Goal: Use online tool/utility

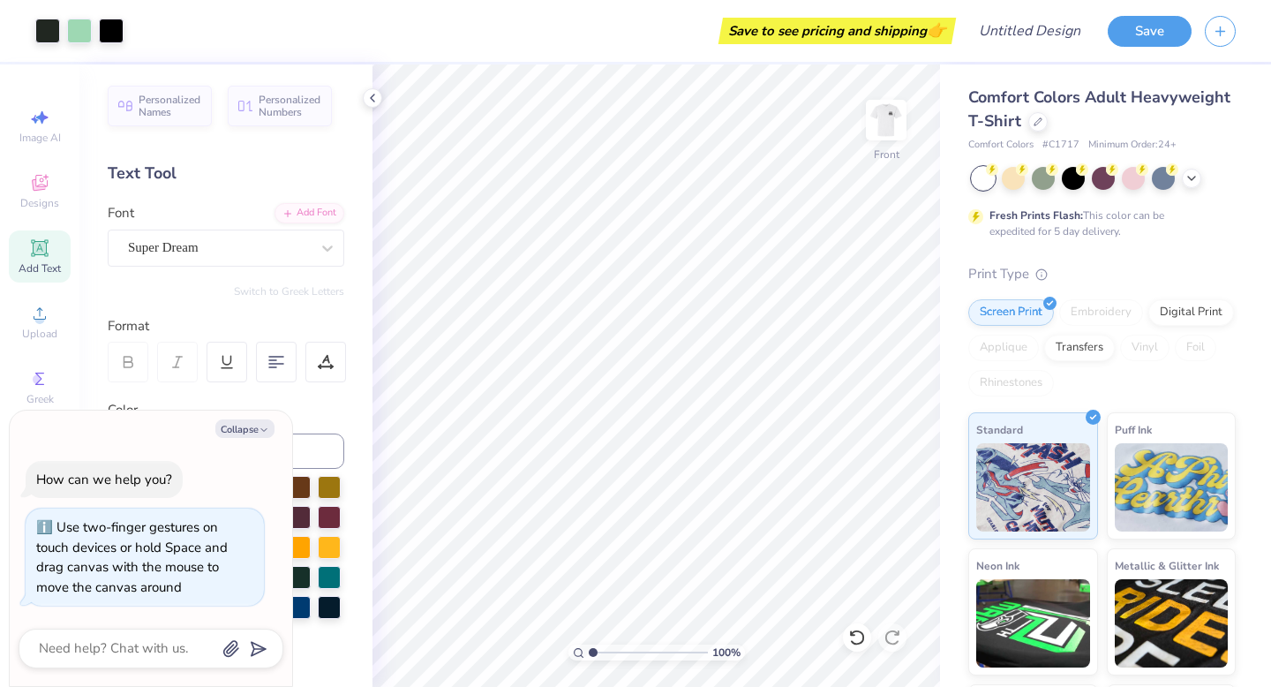
scroll to position [122, 0]
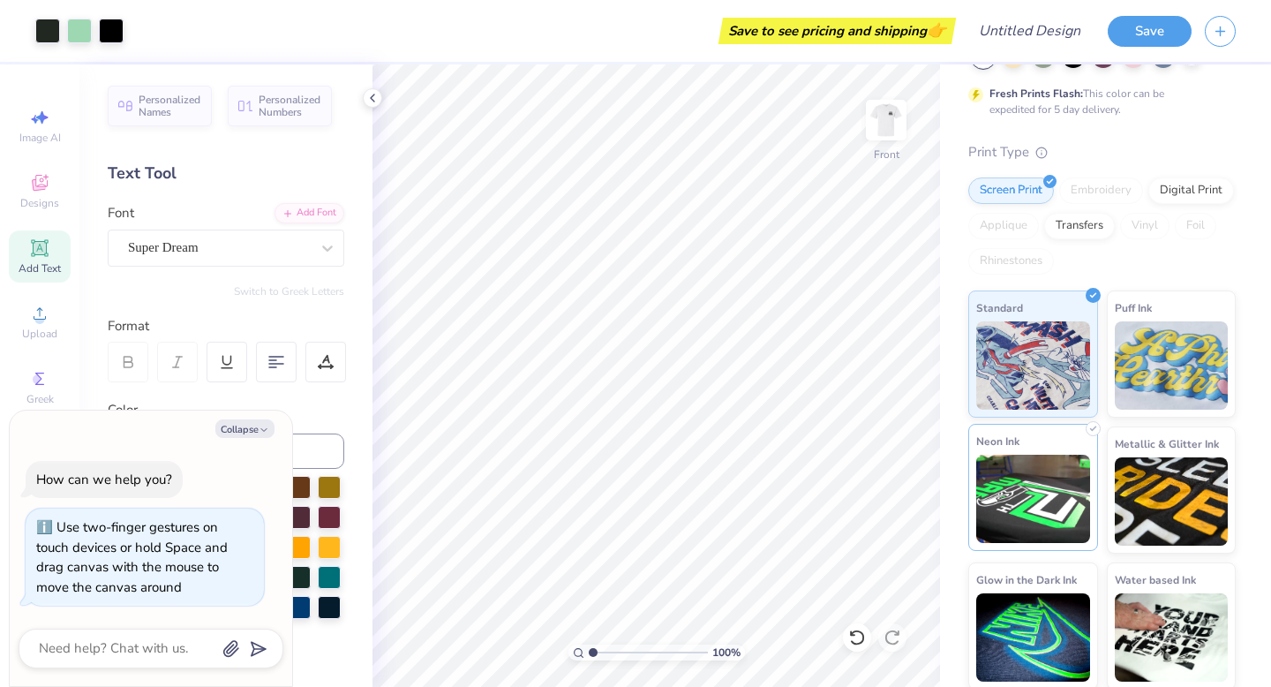
click at [1014, 493] on img at bounding box center [1033, 499] width 114 height 88
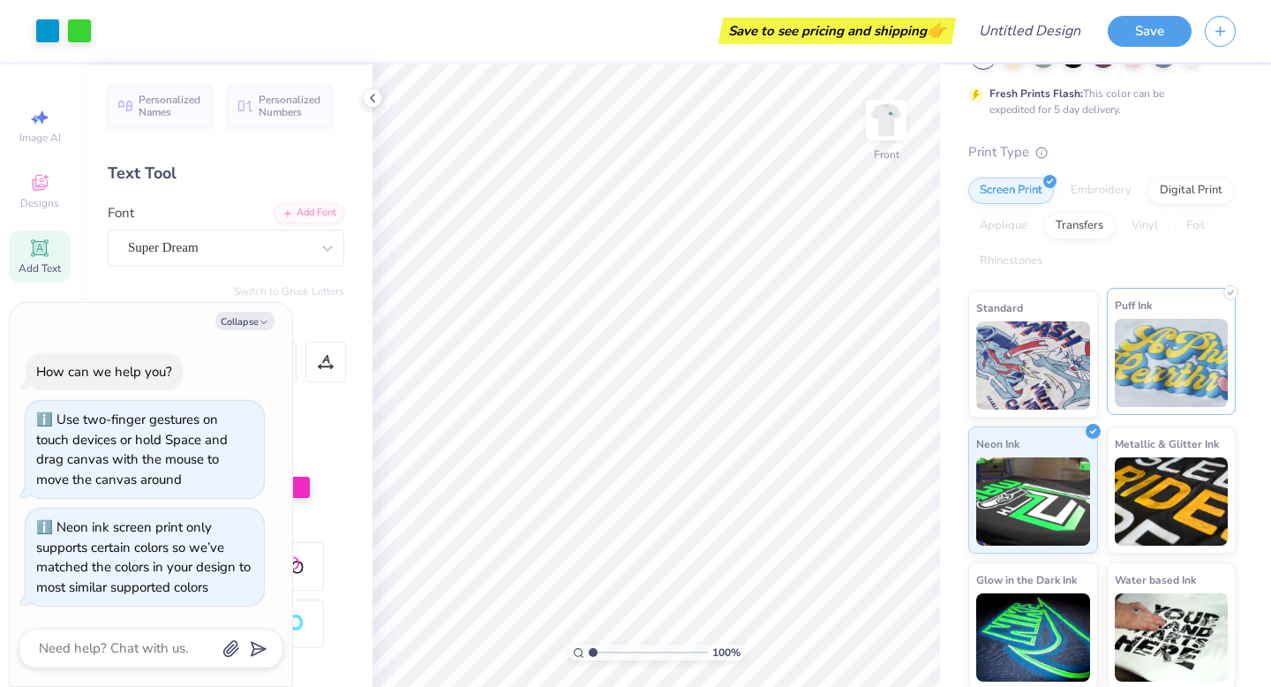
click at [1140, 398] on img at bounding box center [1172, 363] width 114 height 88
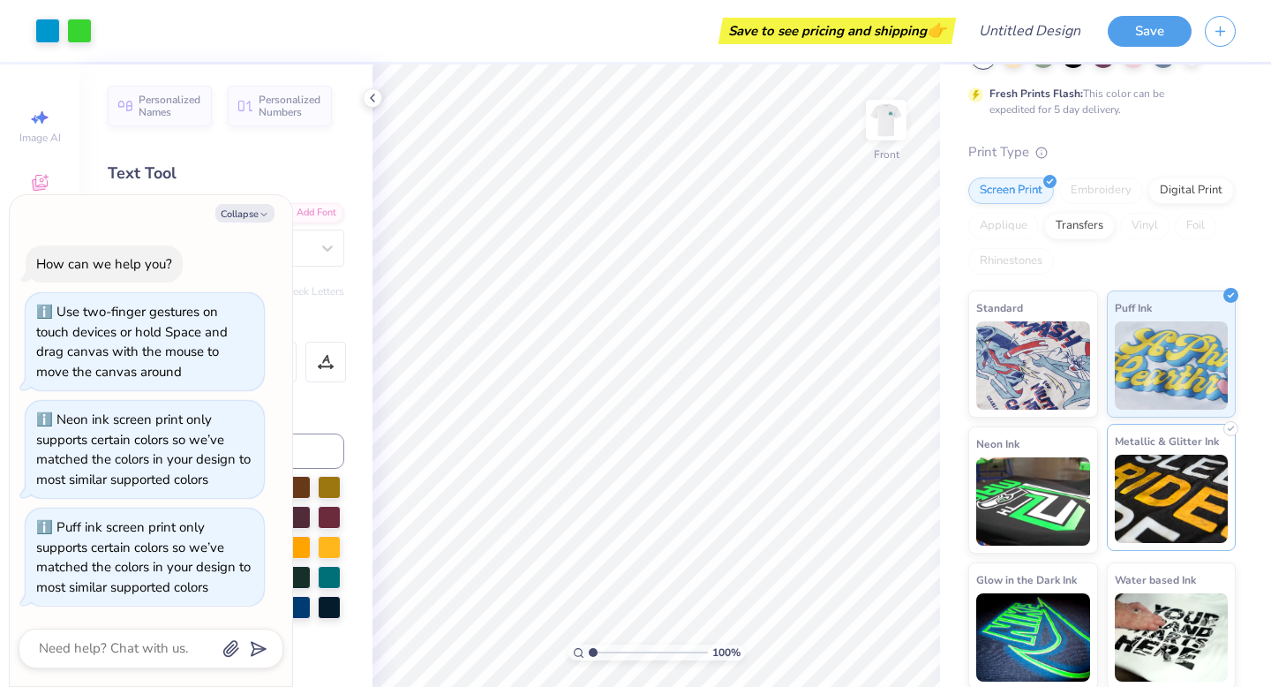
click at [1147, 468] on img at bounding box center [1172, 499] width 114 height 88
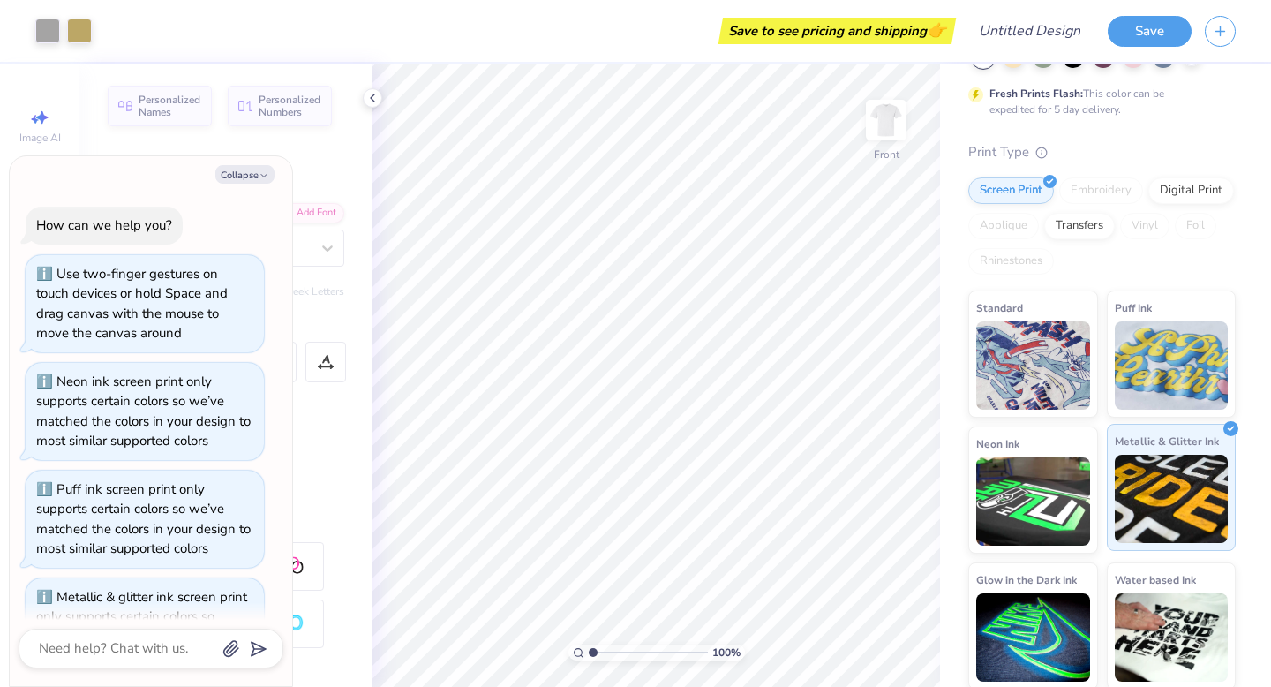
scroll to position [89, 0]
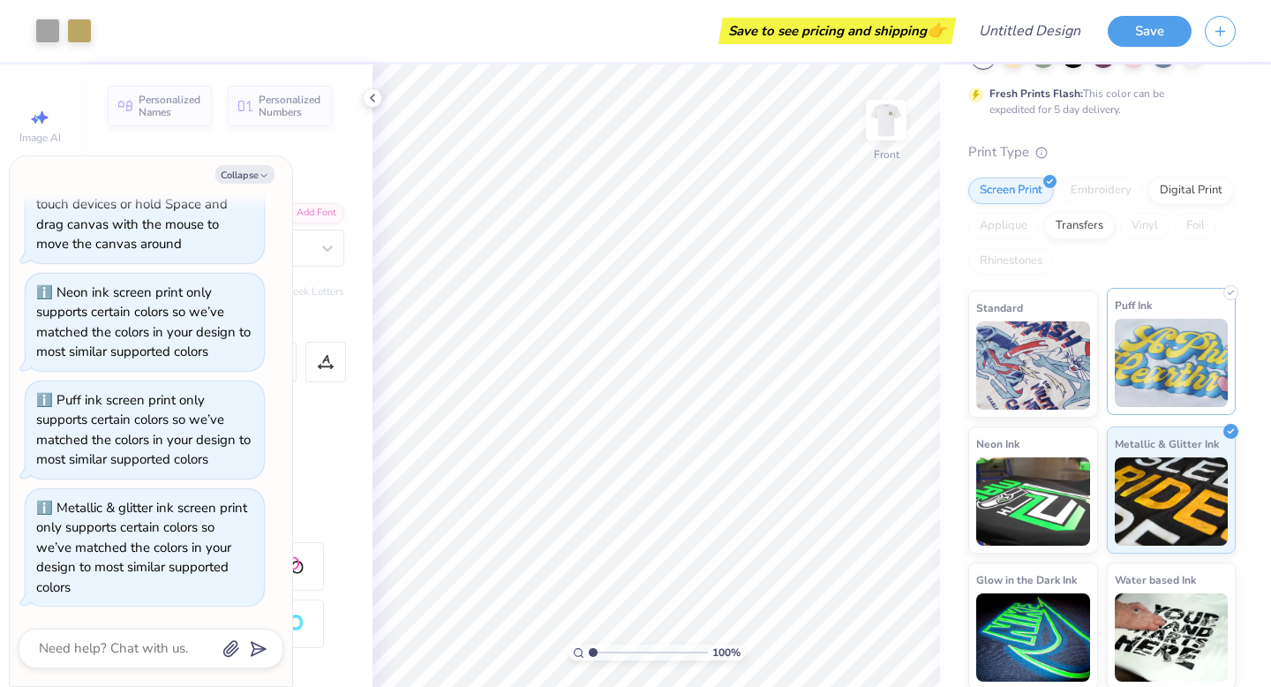
click at [1153, 380] on img at bounding box center [1172, 363] width 114 height 88
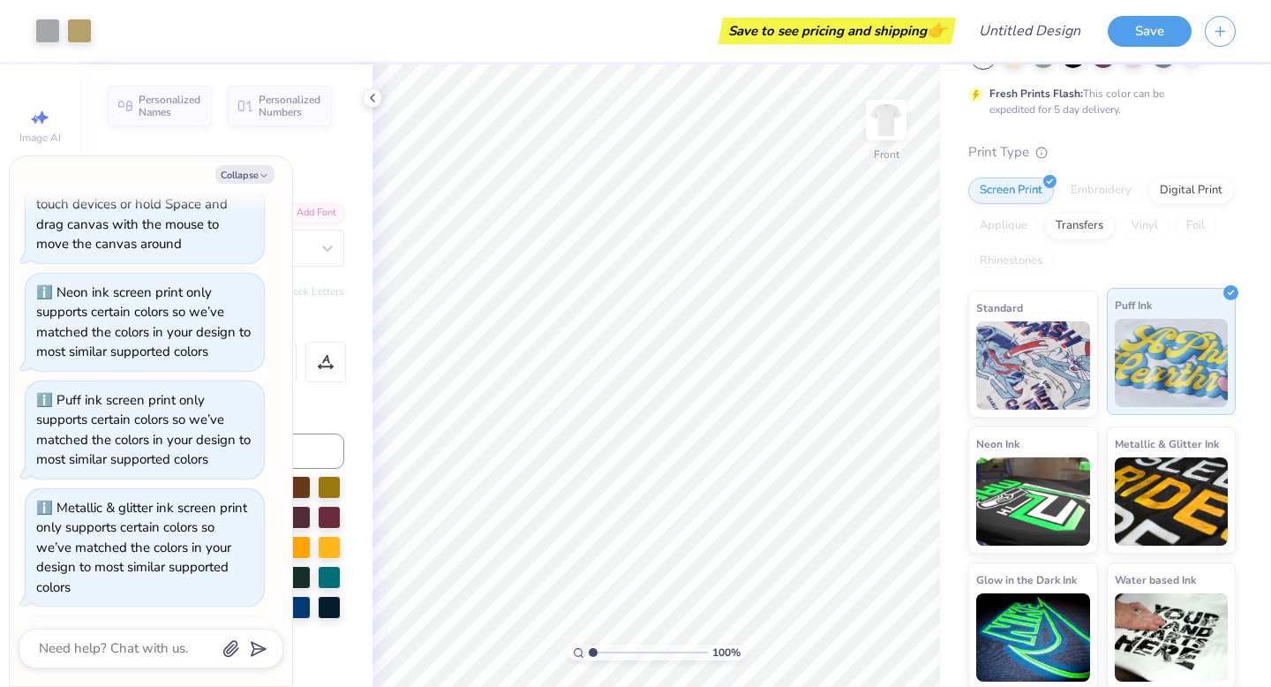
scroll to position [197, 0]
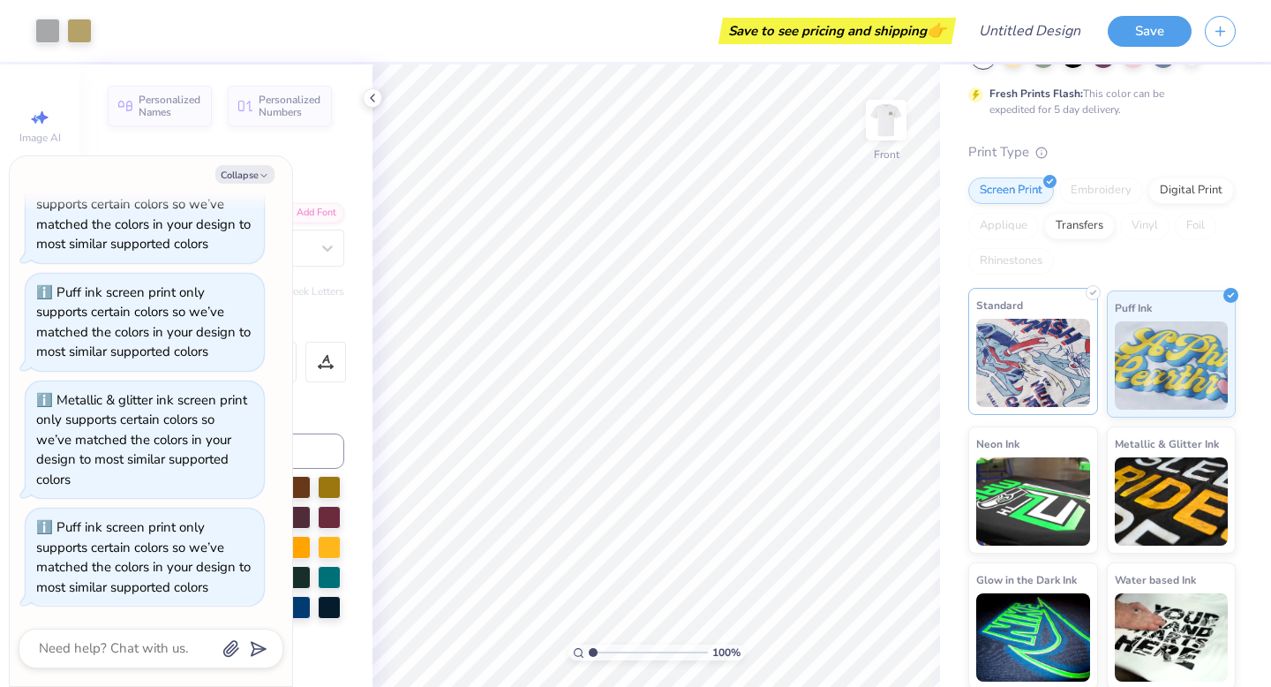
click at [1090, 368] on div "Standard" at bounding box center [1033, 351] width 130 height 127
click at [1065, 380] on img at bounding box center [1033, 363] width 114 height 88
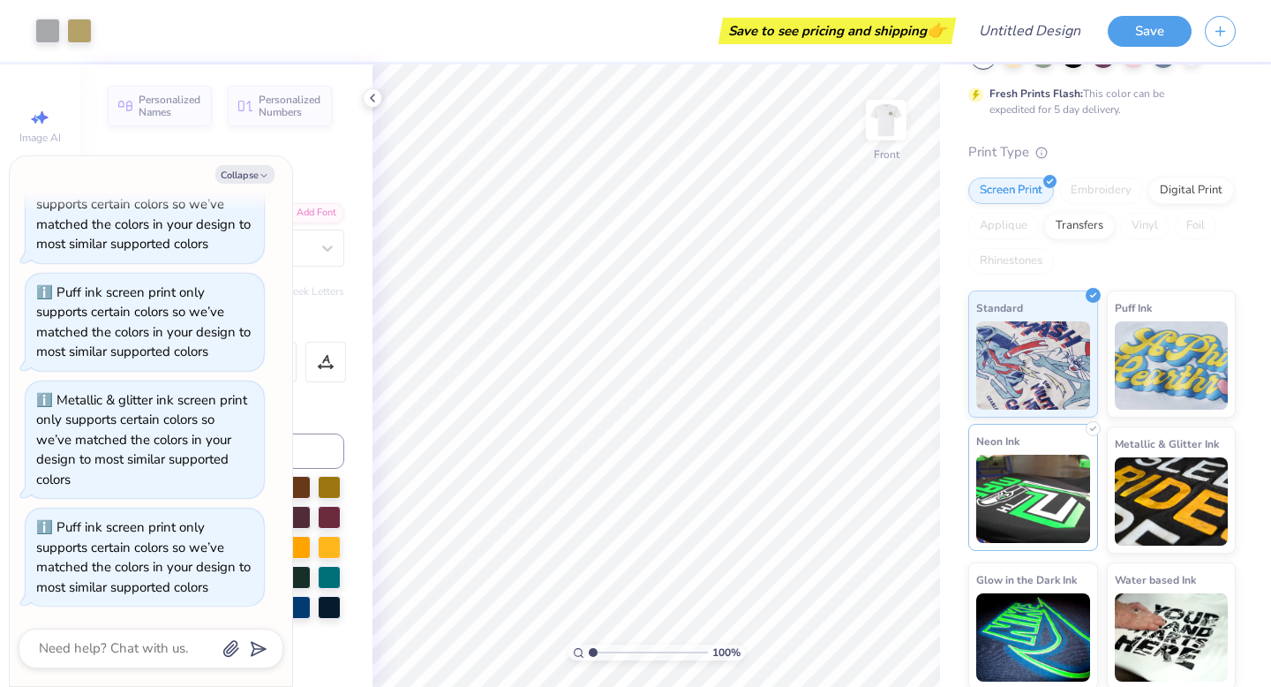
click at [1005, 529] on img at bounding box center [1033, 499] width 114 height 88
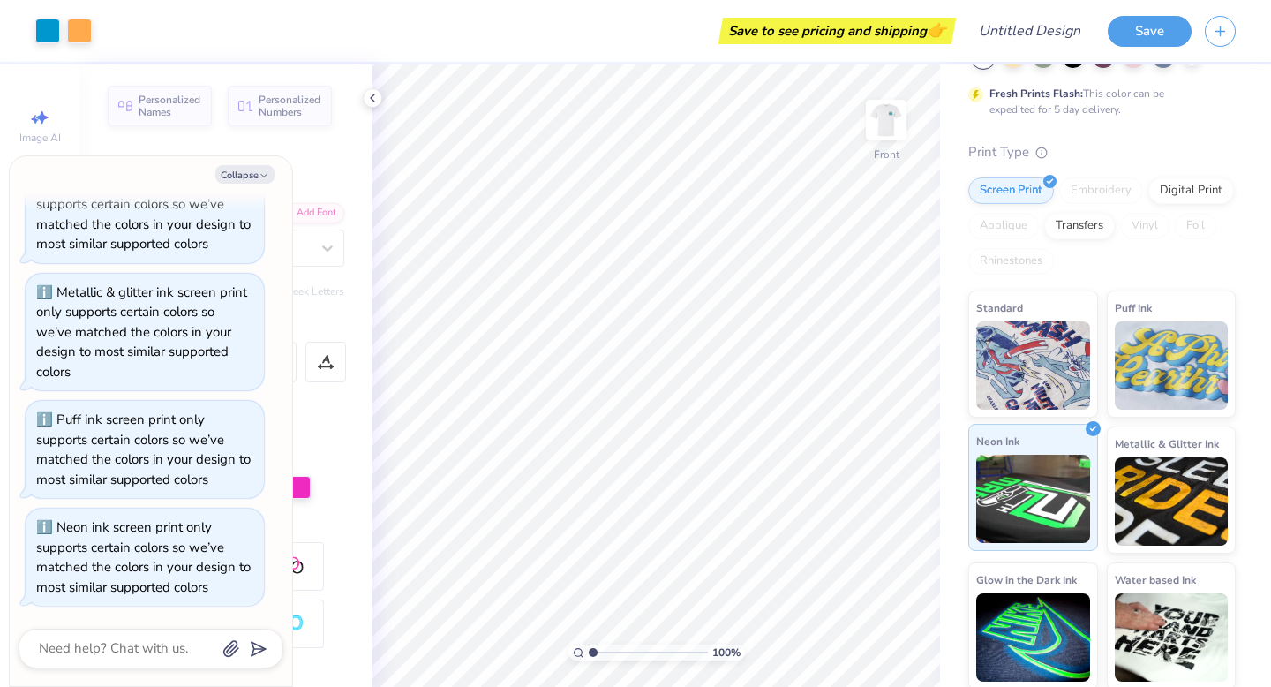
scroll to position [124, 0]
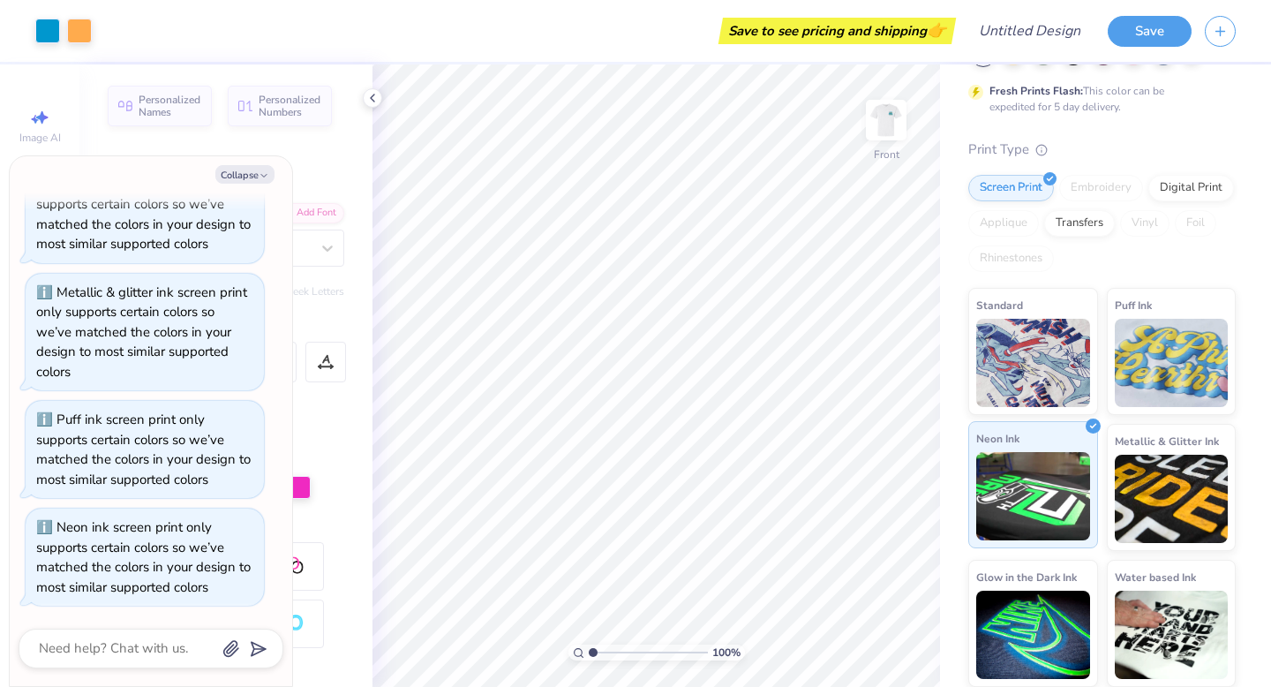
click at [1021, 519] on img at bounding box center [1033, 496] width 114 height 88
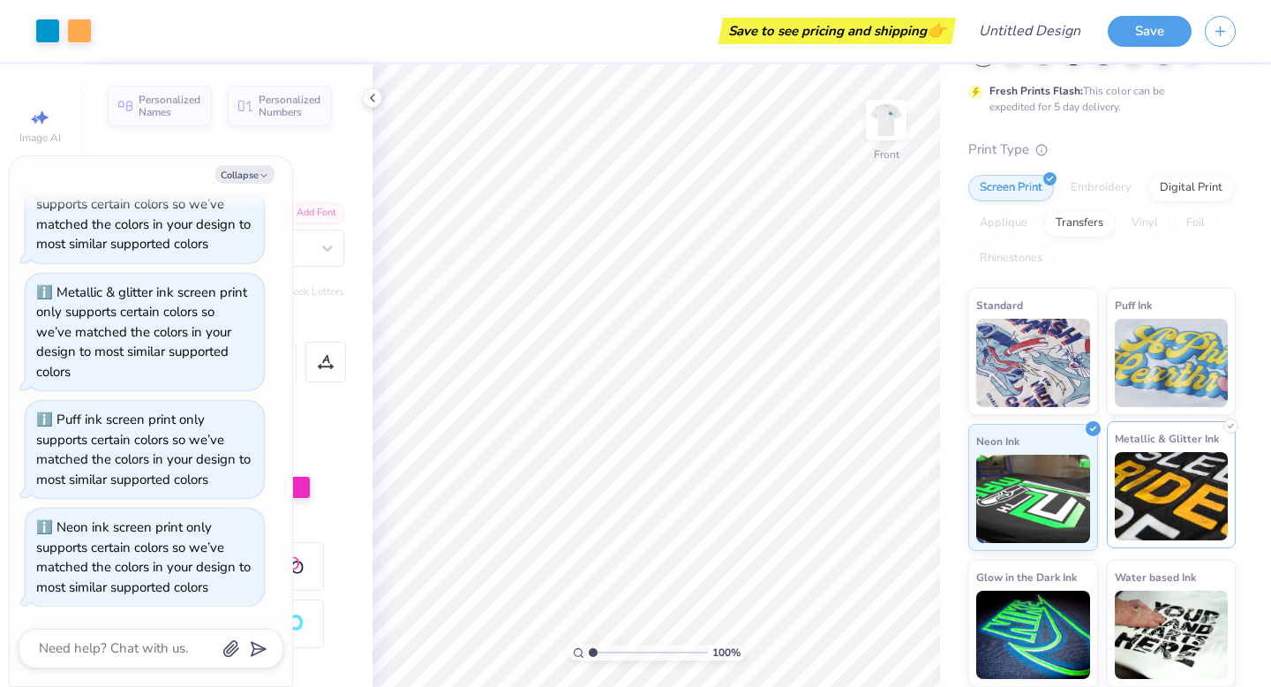
click at [1135, 524] on img at bounding box center [1172, 496] width 114 height 88
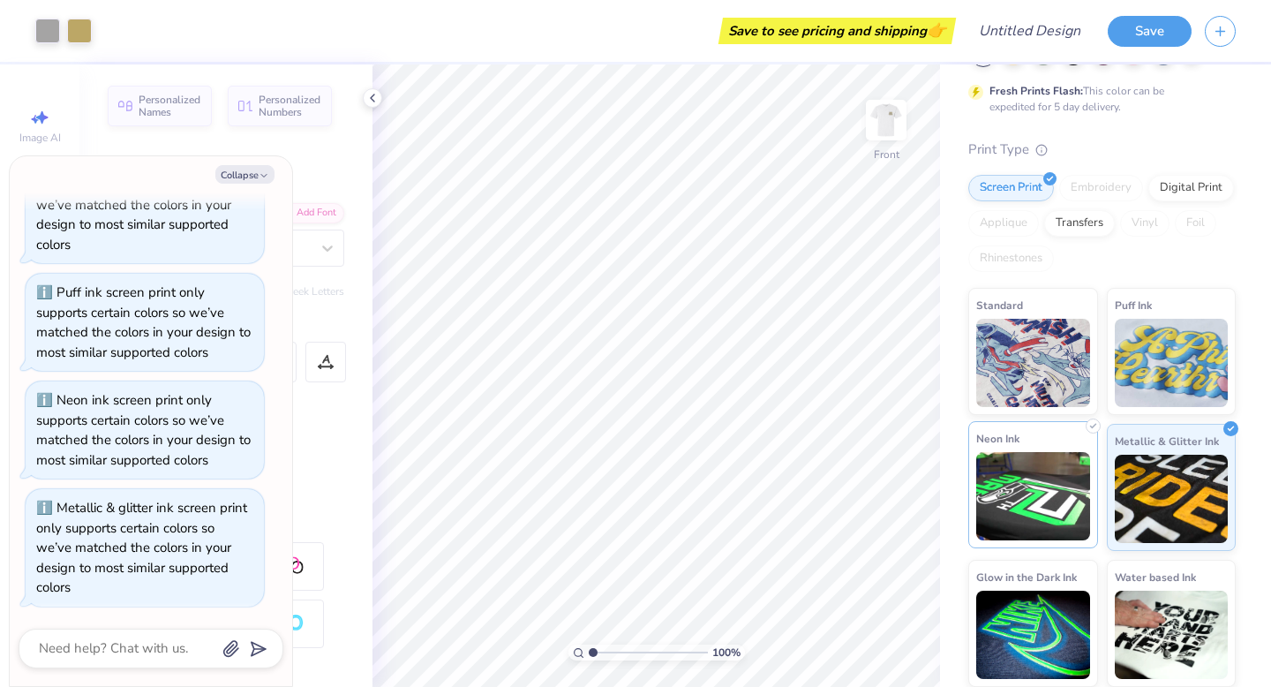
click at [1061, 520] on img at bounding box center [1033, 496] width 114 height 88
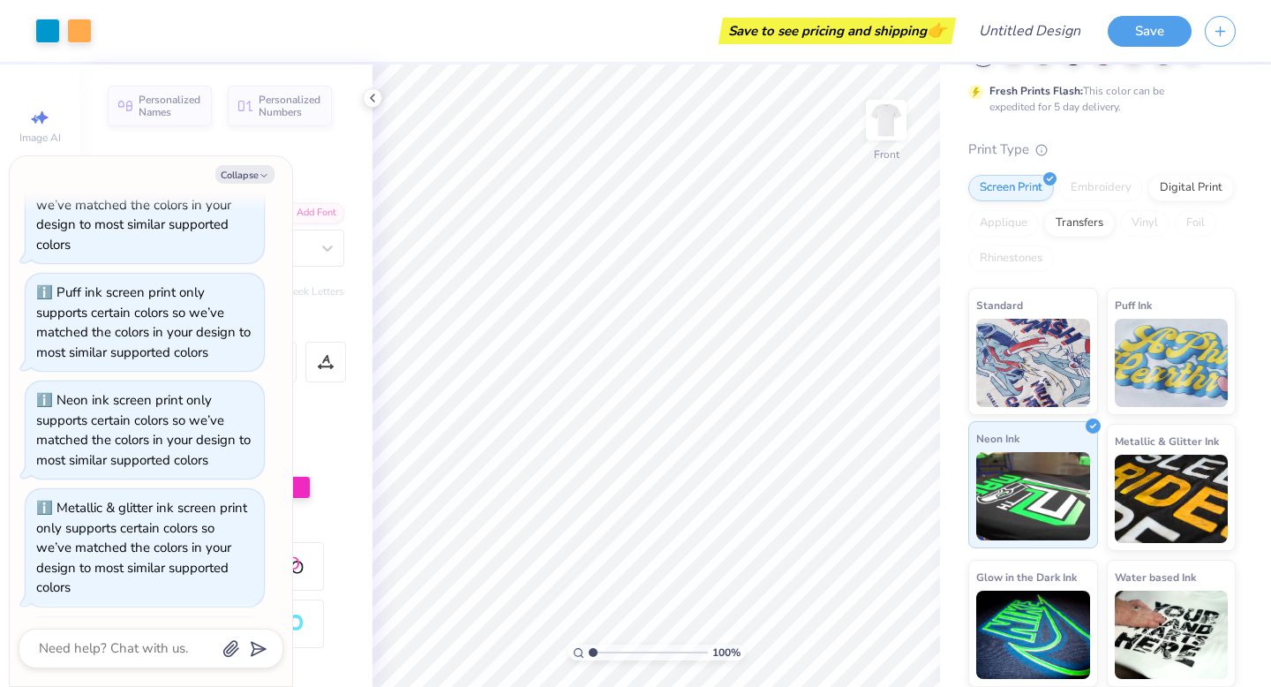
scroll to position [539, 0]
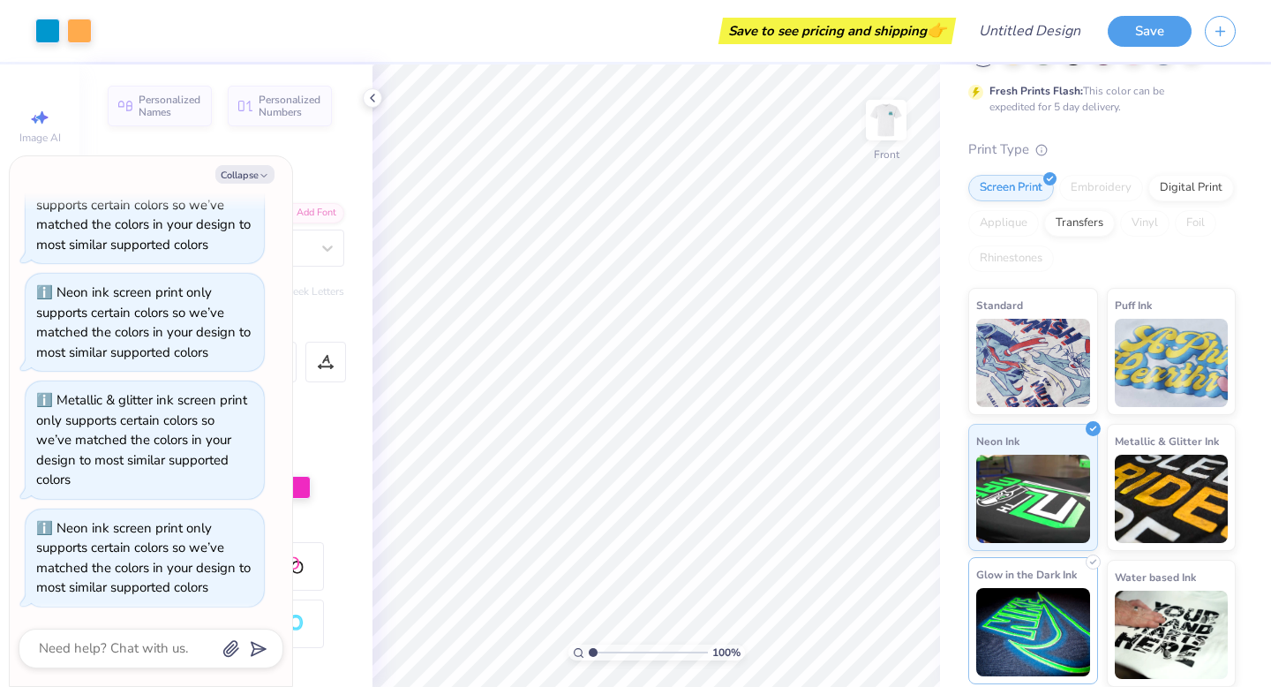
click at [1036, 605] on img at bounding box center [1033, 632] width 114 height 88
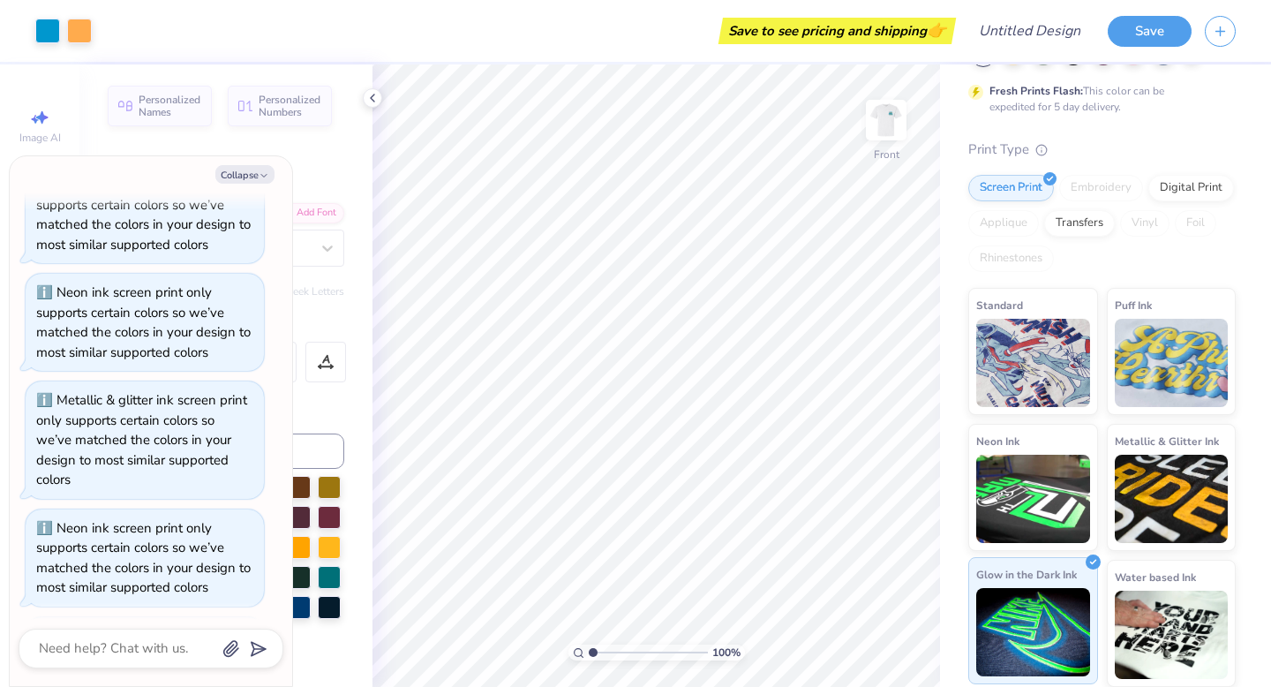
scroll to position [667, 0]
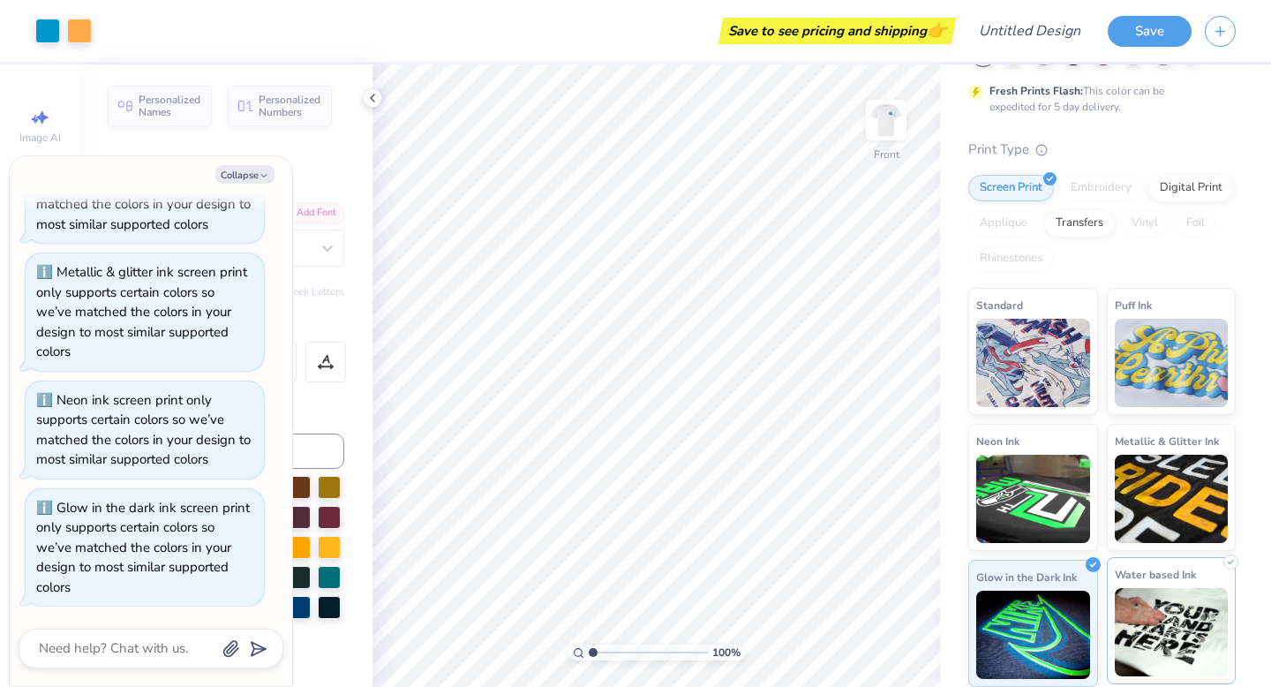
click at [1132, 641] on img at bounding box center [1172, 632] width 114 height 88
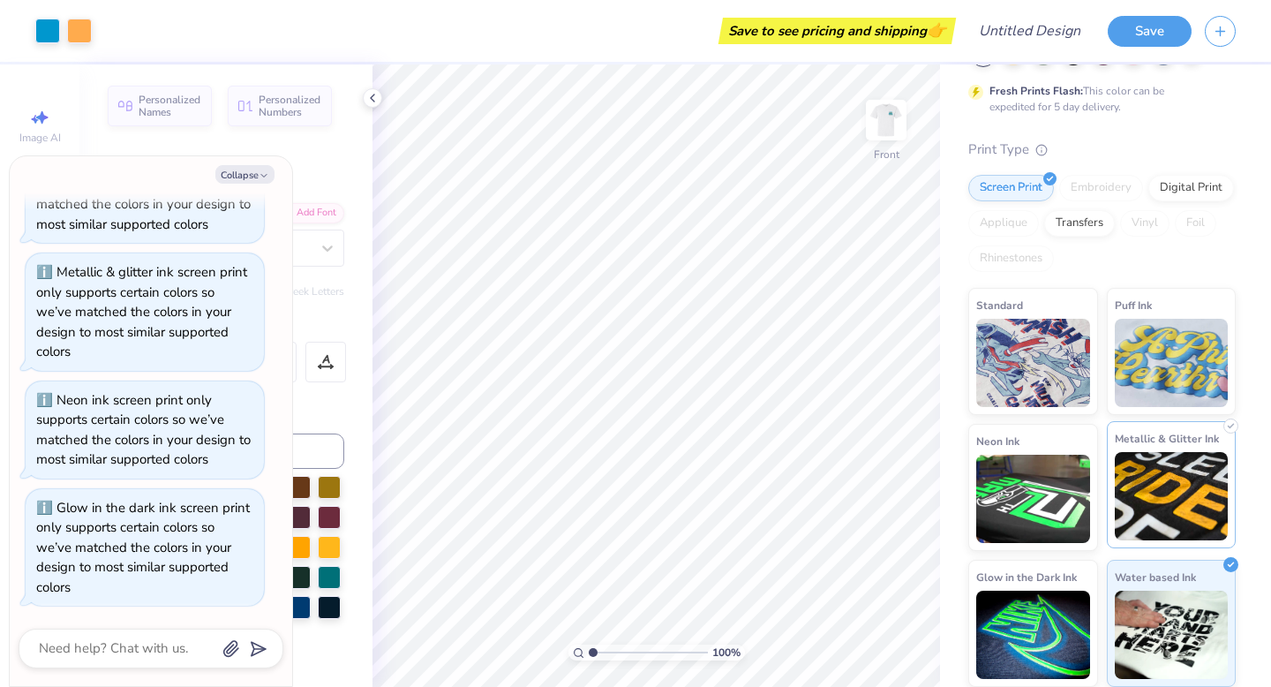
scroll to position [58, 0]
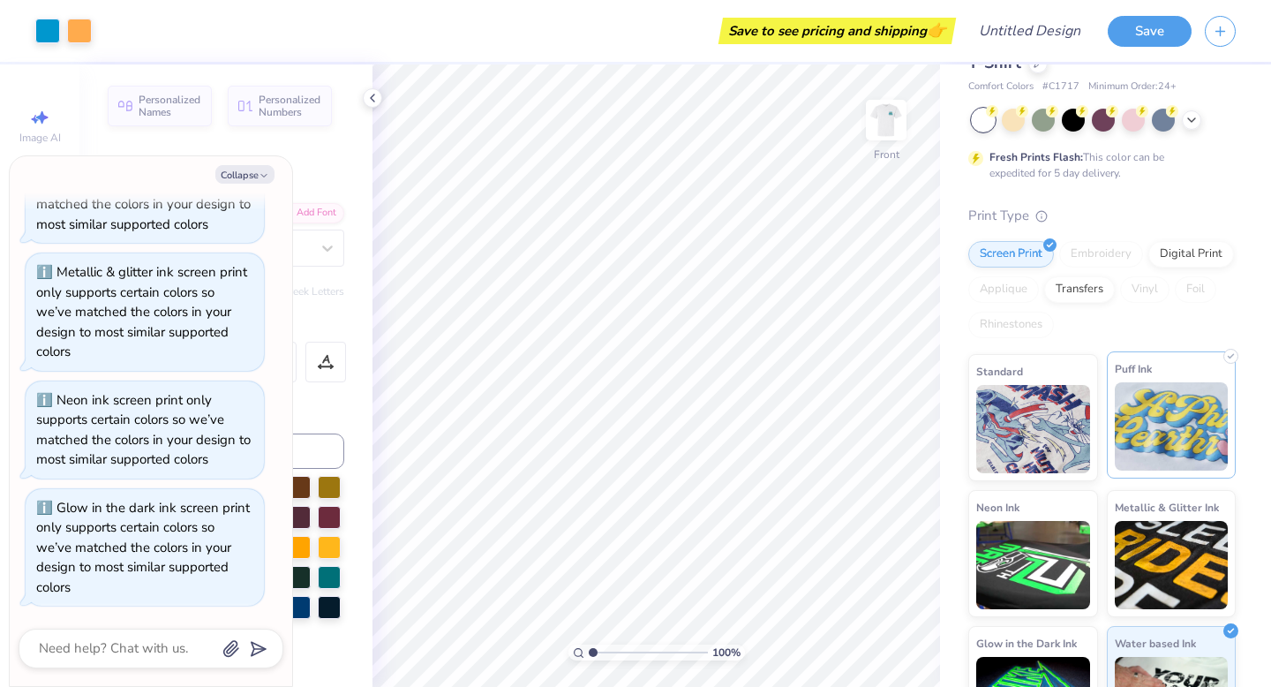
click at [1129, 471] on div "Puff Ink" at bounding box center [1172, 414] width 130 height 127
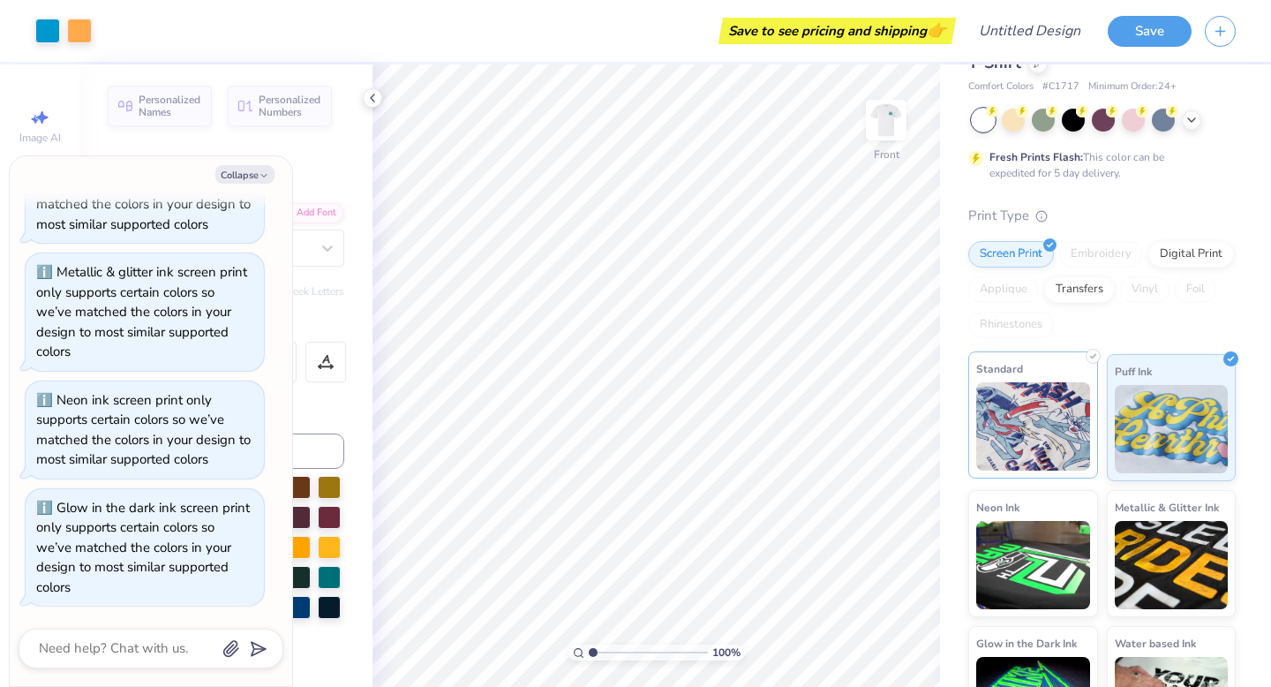
click at [1048, 455] on img at bounding box center [1033, 426] width 114 height 88
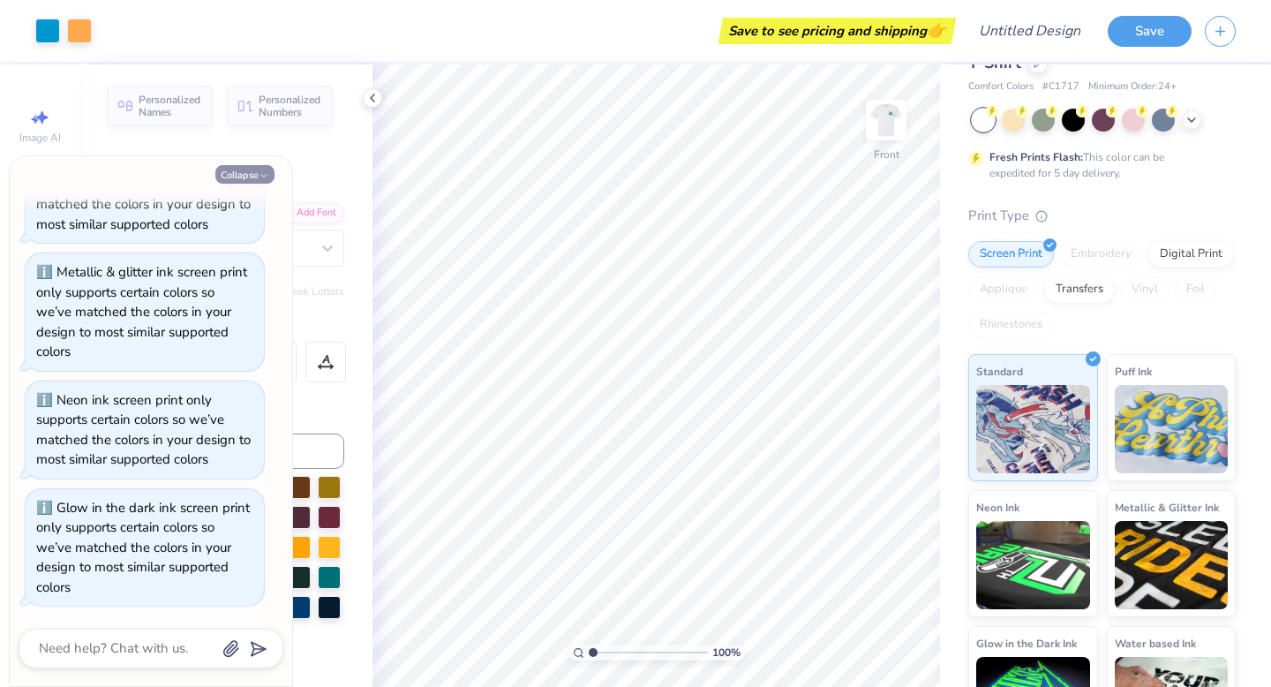
click at [265, 177] on icon "button" at bounding box center [264, 175] width 11 height 11
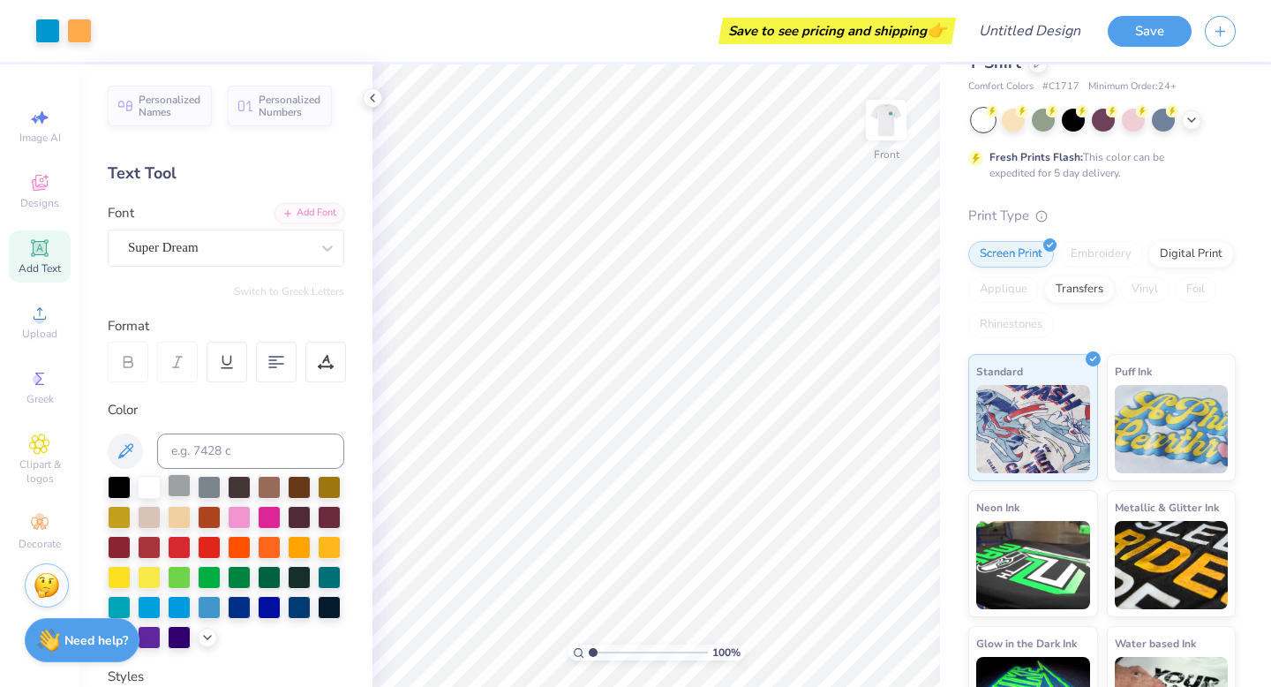
click at [171, 494] on div at bounding box center [179, 485] width 23 height 23
click at [207, 489] on div at bounding box center [209, 485] width 23 height 23
click at [1052, 572] on img at bounding box center [1033, 562] width 114 height 88
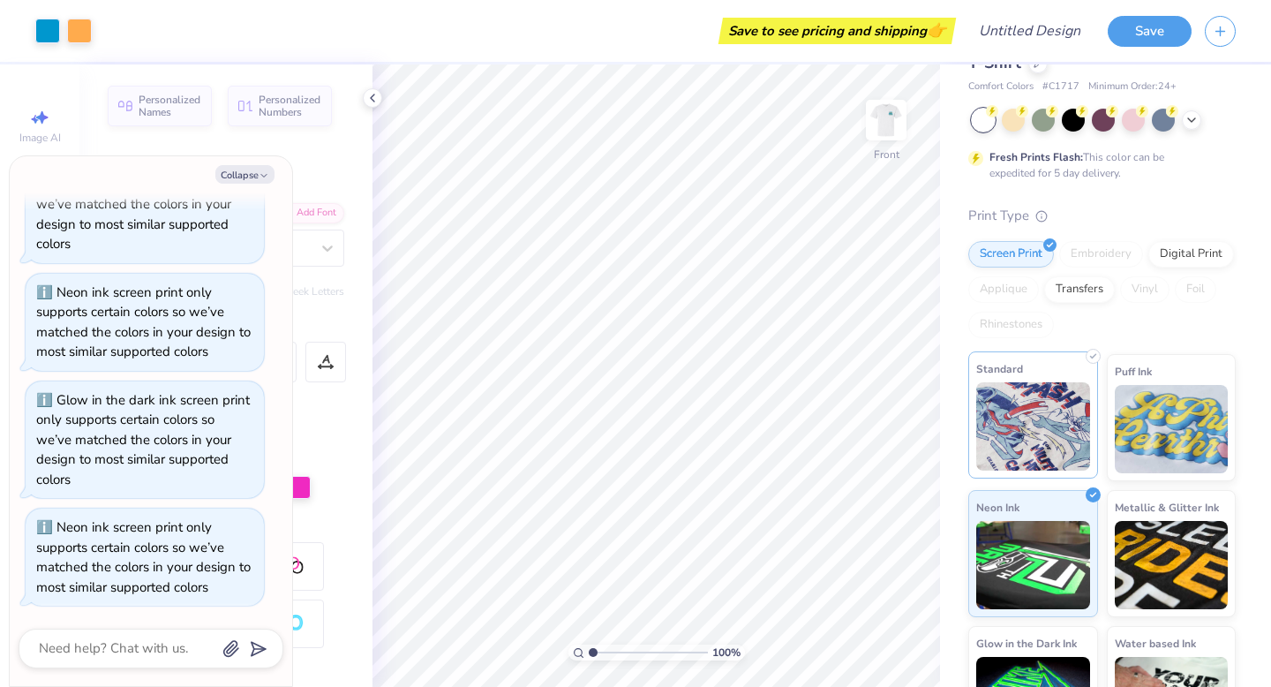
click at [1041, 460] on img at bounding box center [1033, 426] width 114 height 88
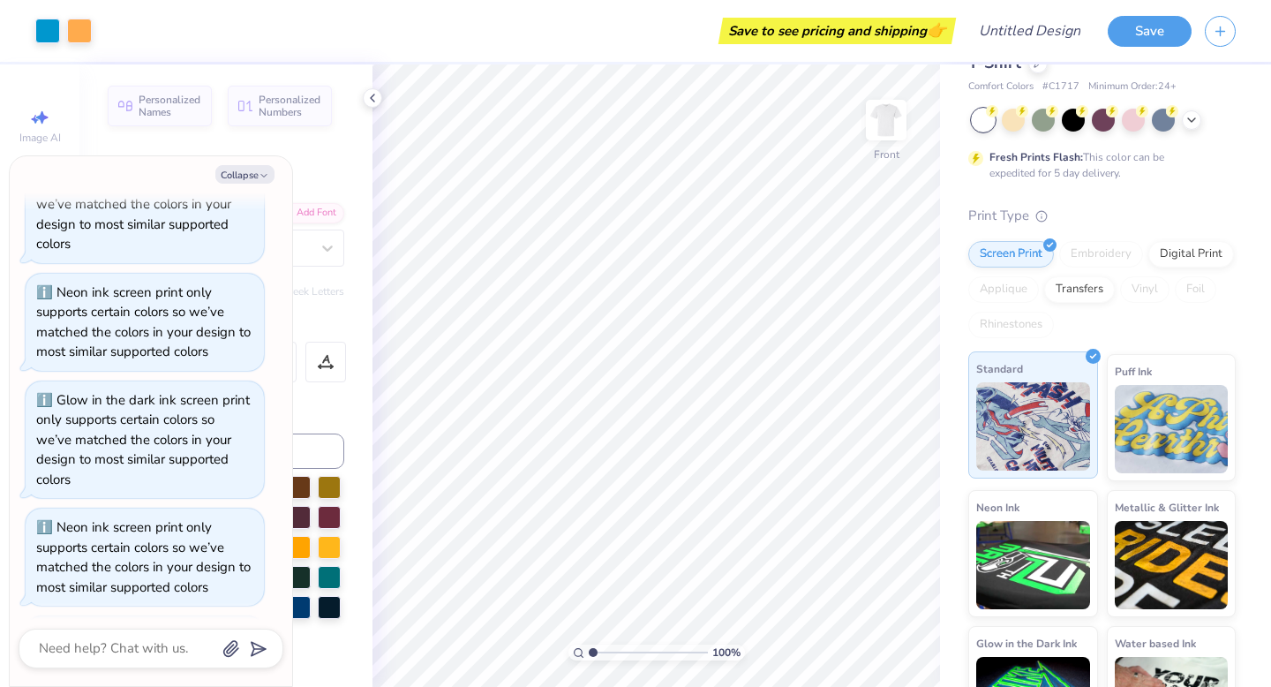
scroll to position [883, 0]
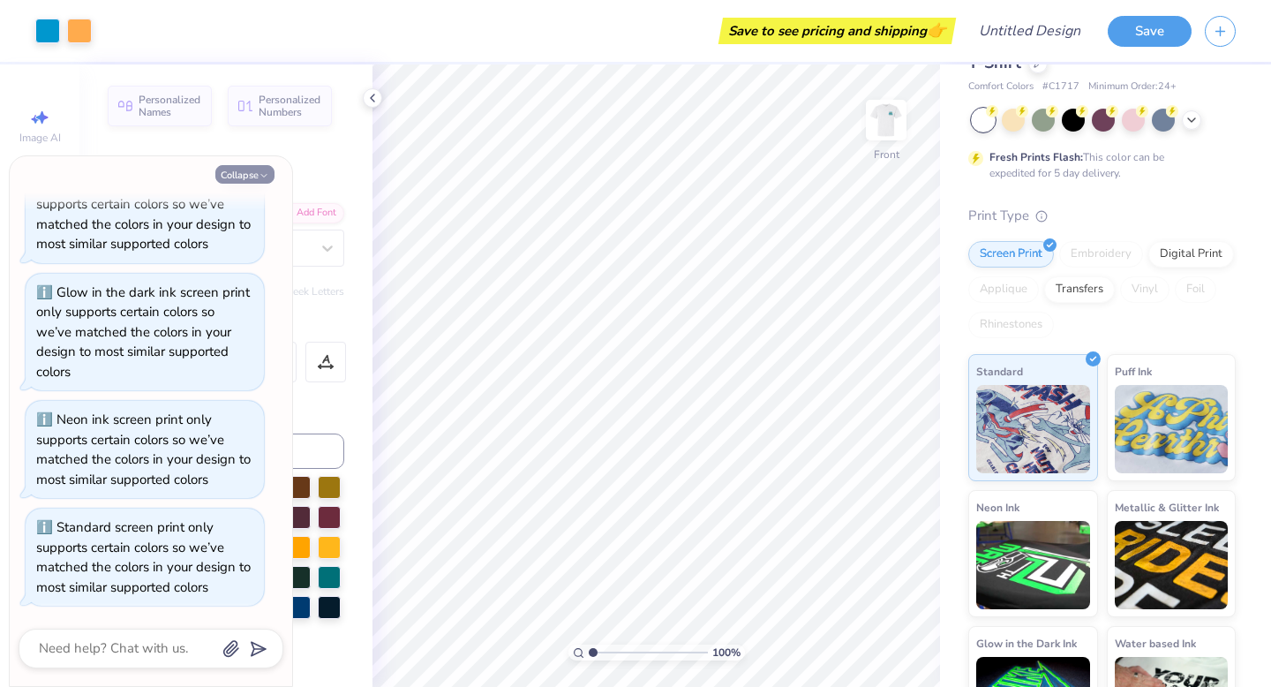
click at [259, 176] on icon "button" at bounding box center [264, 175] width 11 height 11
type textarea "x"
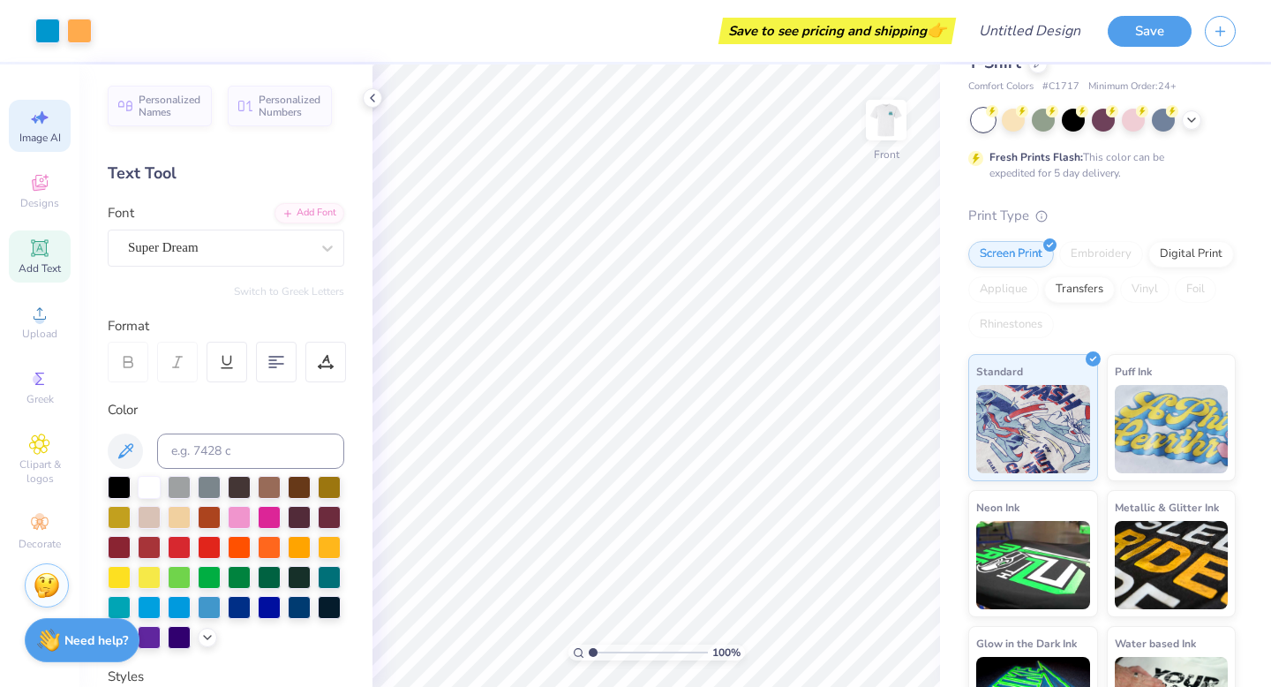
click at [56, 125] on div "Image AI" at bounding box center [40, 126] width 62 height 52
select select "4"
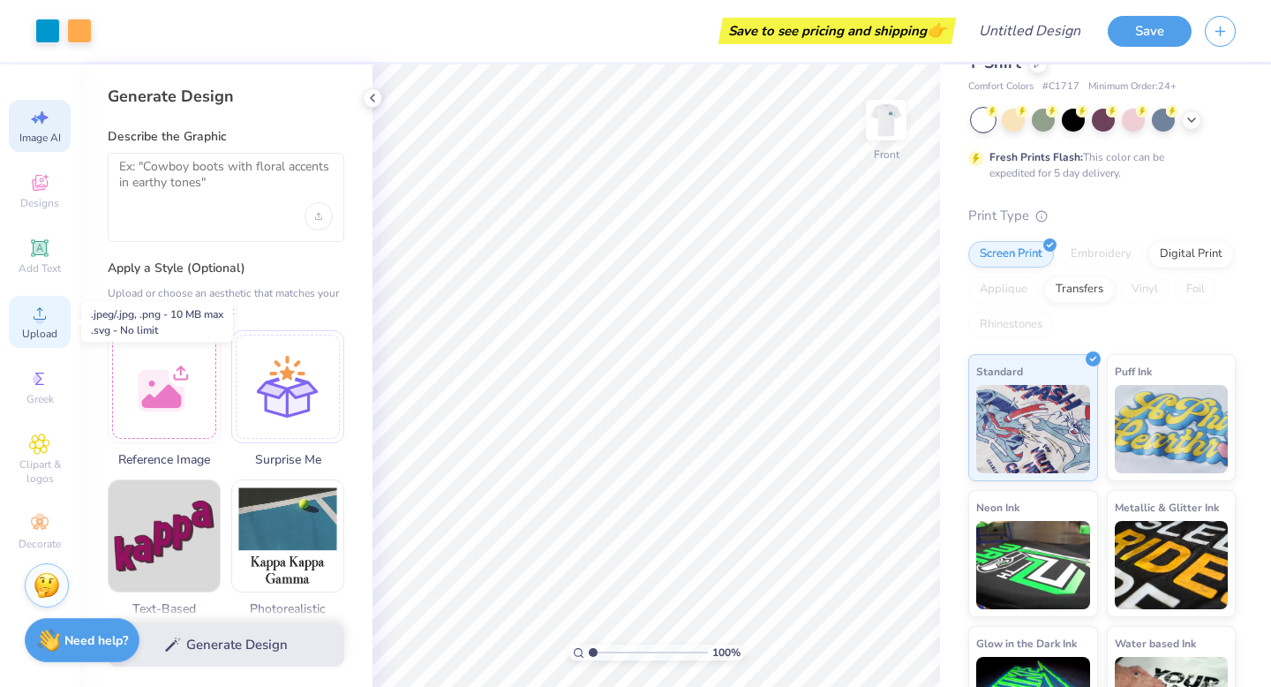
click at [49, 327] on span "Upload" at bounding box center [39, 334] width 35 height 14
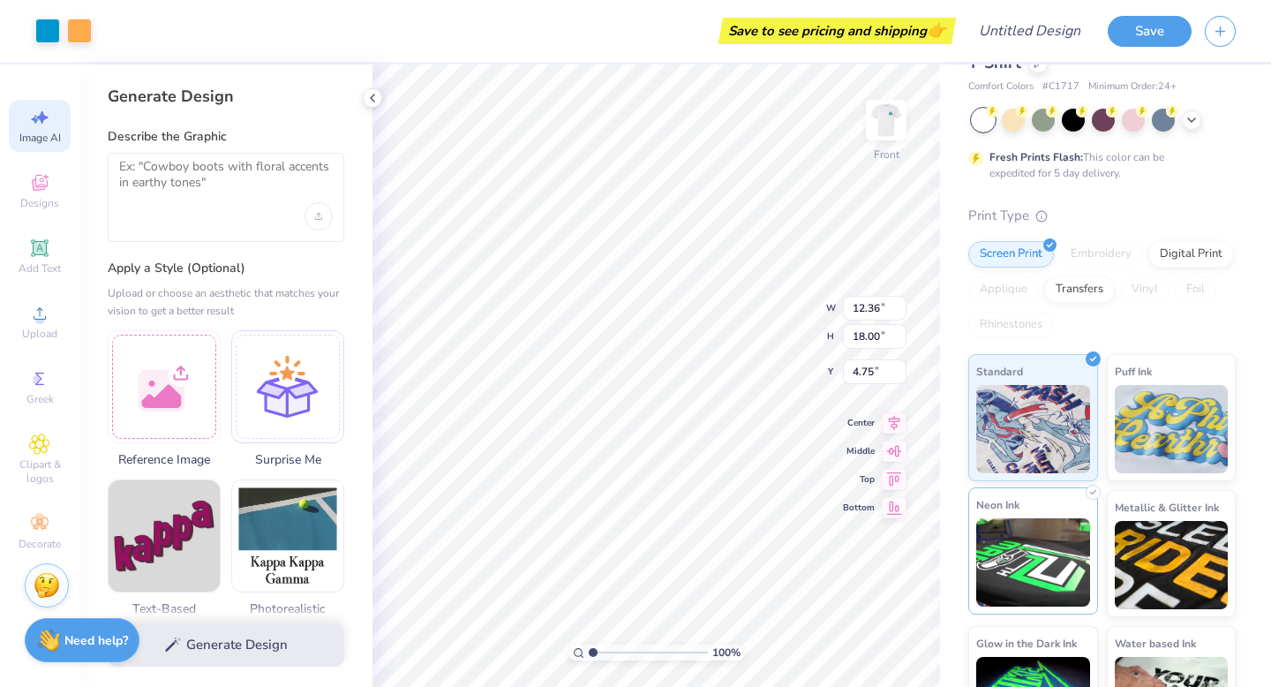
click at [1011, 535] on img at bounding box center [1033, 562] width 114 height 88
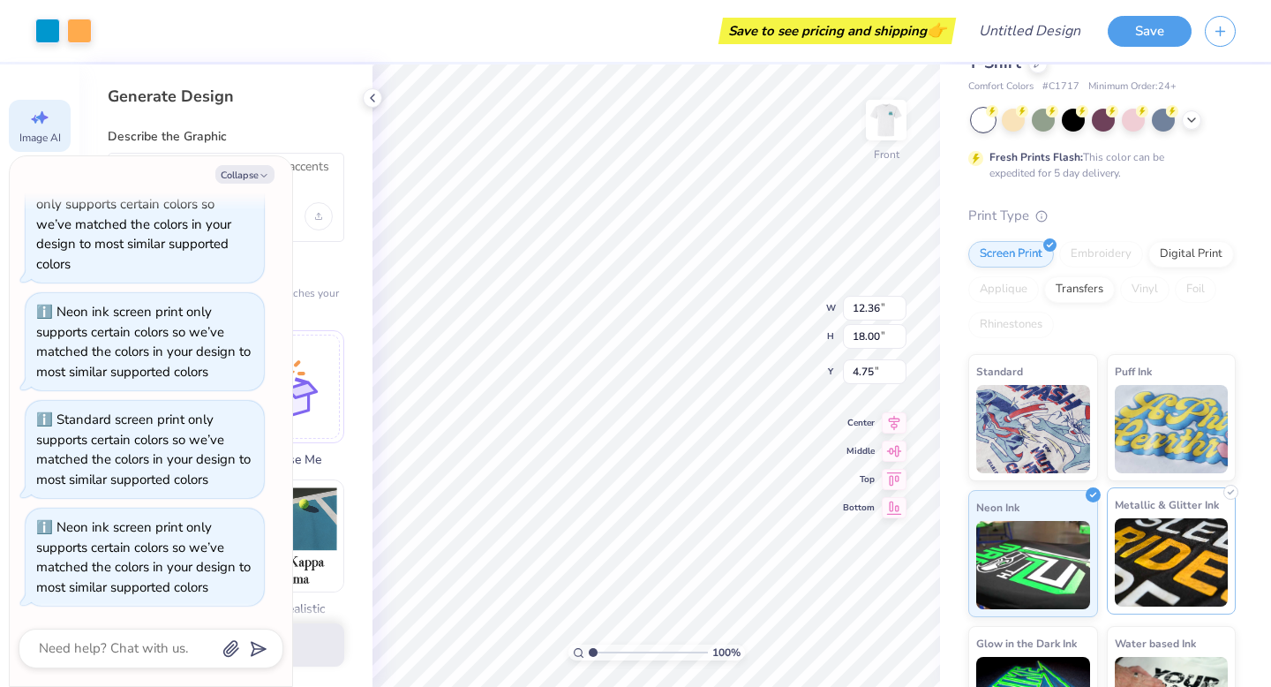
click at [1162, 571] on img at bounding box center [1172, 562] width 114 height 88
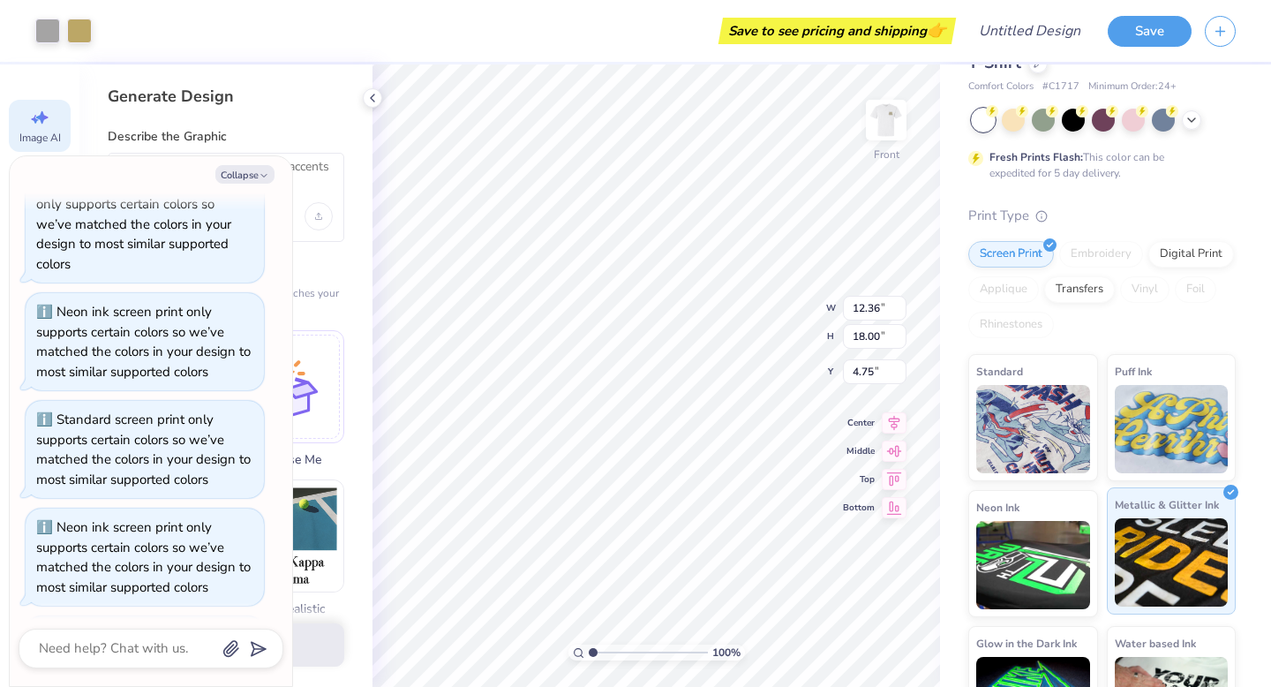
scroll to position [1117, 0]
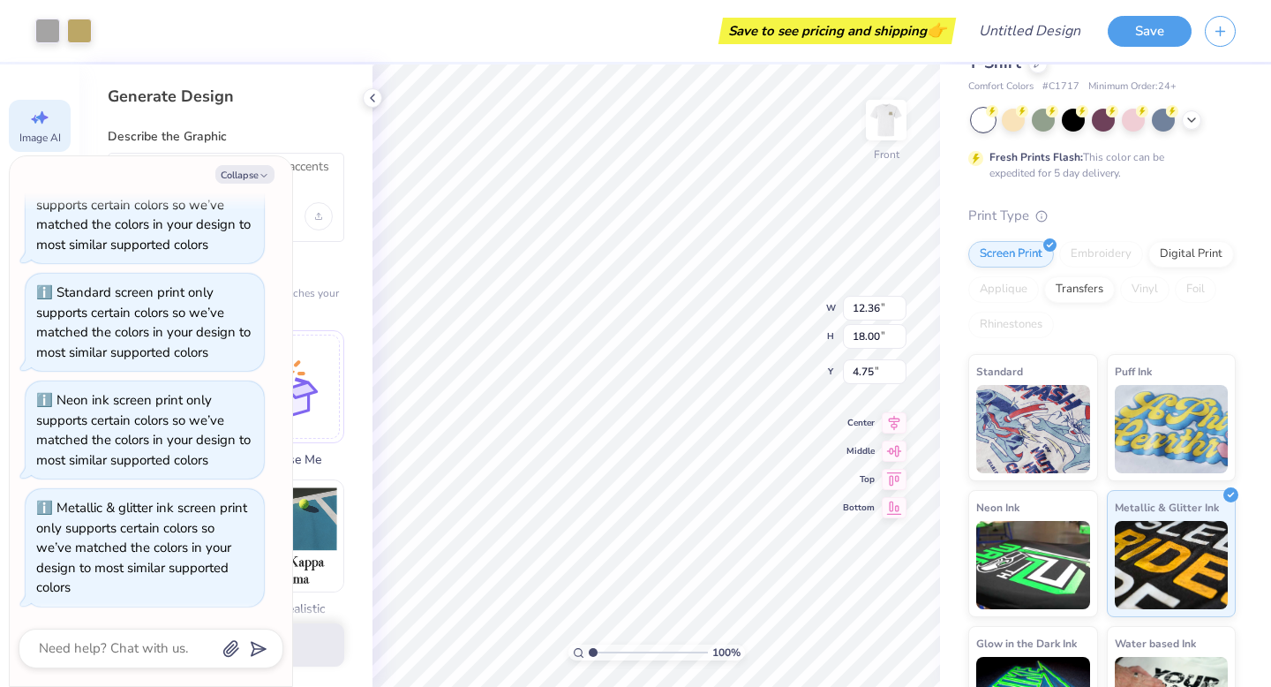
click at [1099, 575] on div "Standard Puff Ink Neon Ink Metallic & Glitter Ink Glow in the Dark Ink Water ba…" at bounding box center [1101, 553] width 267 height 399
click at [1072, 563] on img at bounding box center [1033, 562] width 114 height 88
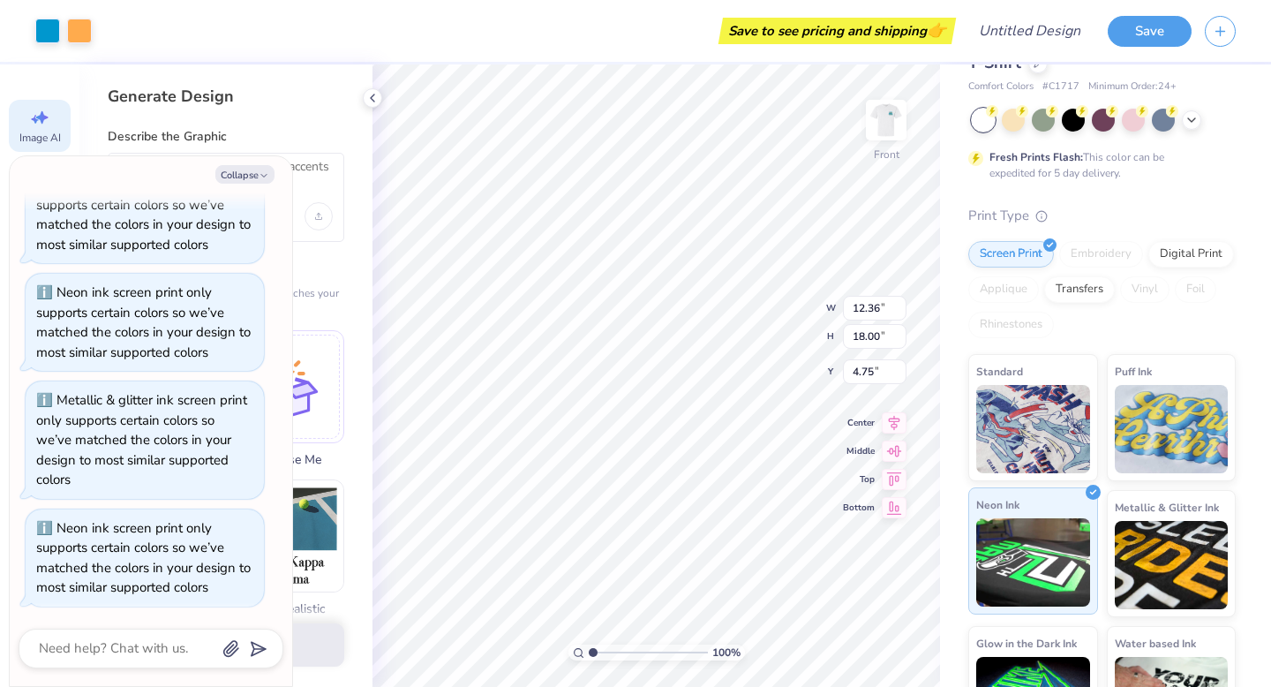
scroll to position [124, 0]
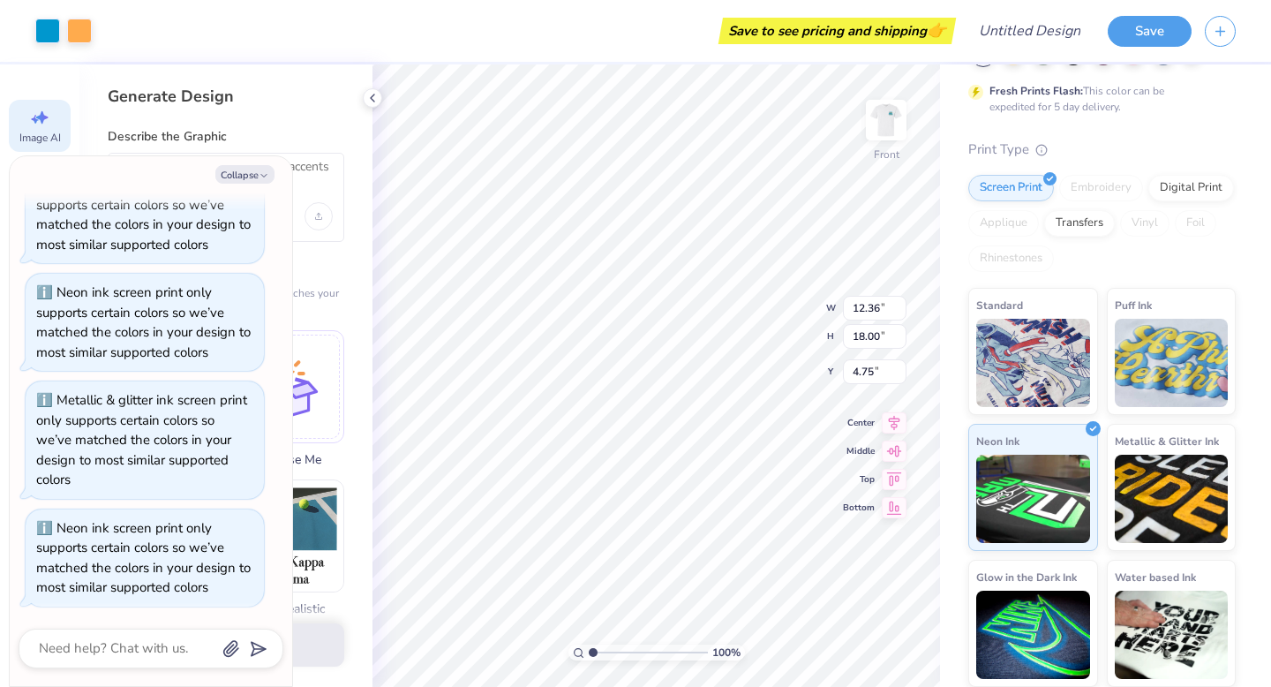
click at [1044, 413] on div "Standard Puff Ink Neon Ink Metallic & Glitter Ink Glow in the Dark Ink Water ba…" at bounding box center [1101, 487] width 267 height 399
click at [1043, 391] on img at bounding box center [1033, 360] width 114 height 88
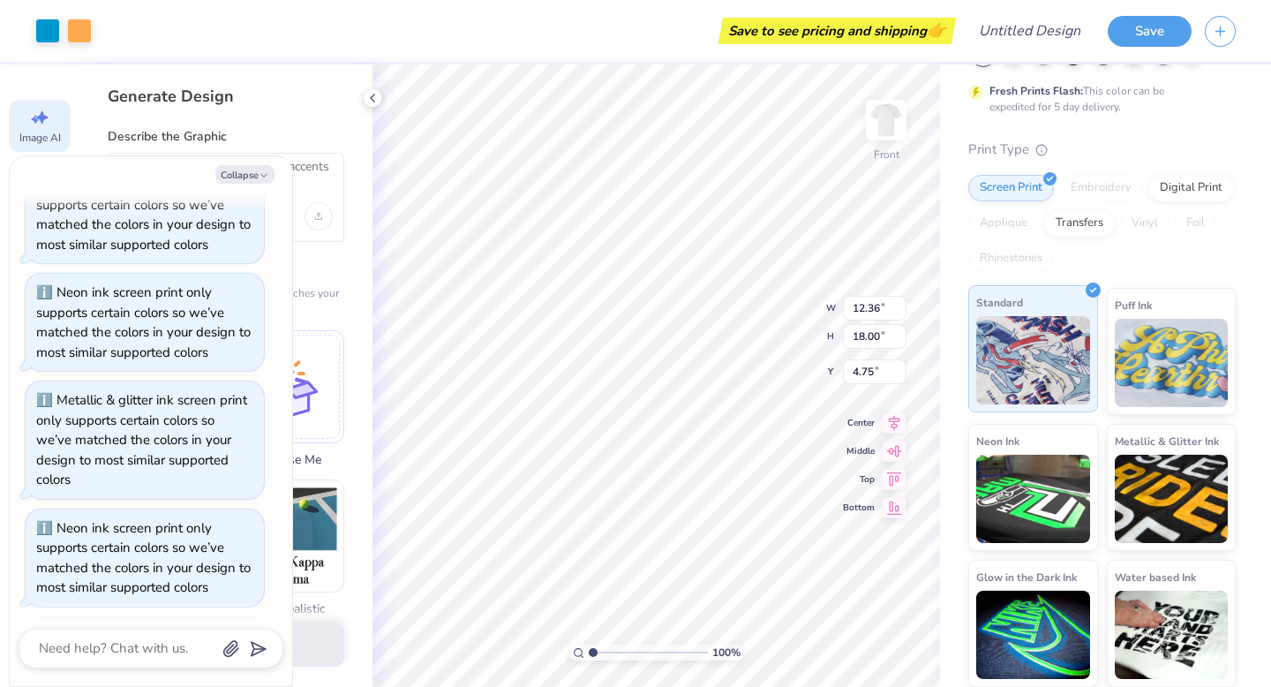
scroll to position [1333, 0]
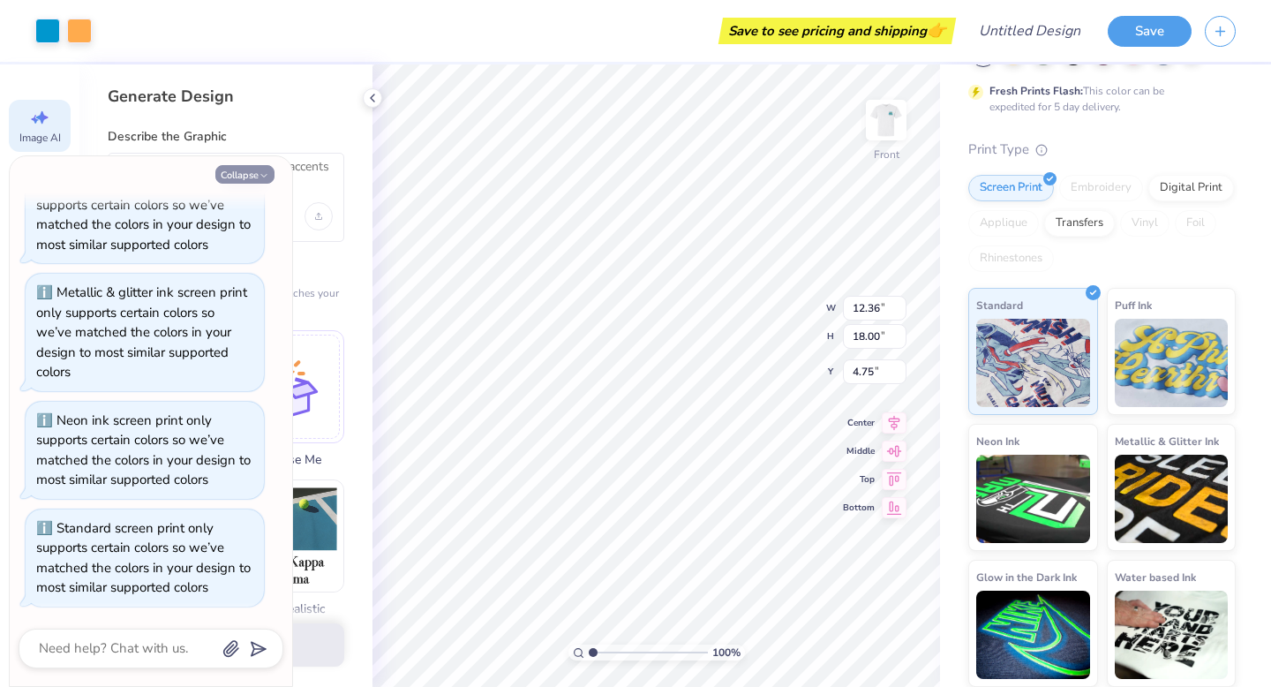
click at [257, 179] on button "Collapse" at bounding box center [244, 174] width 59 height 19
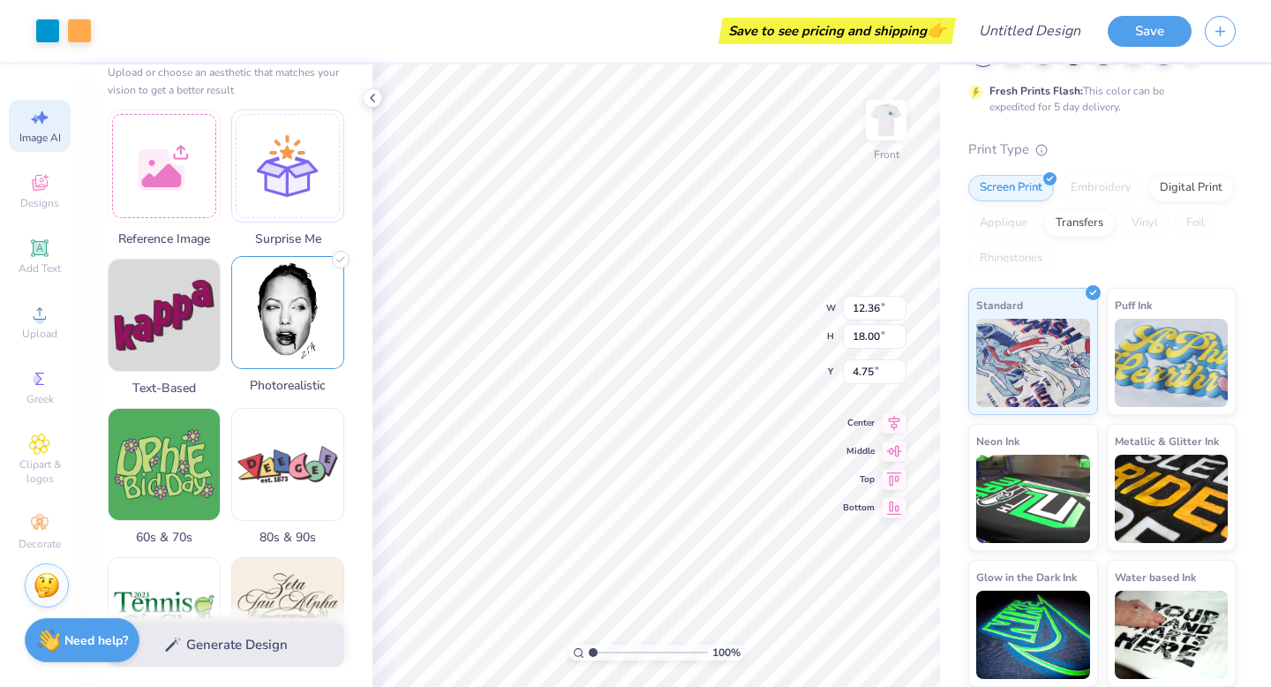
scroll to position [222, 0]
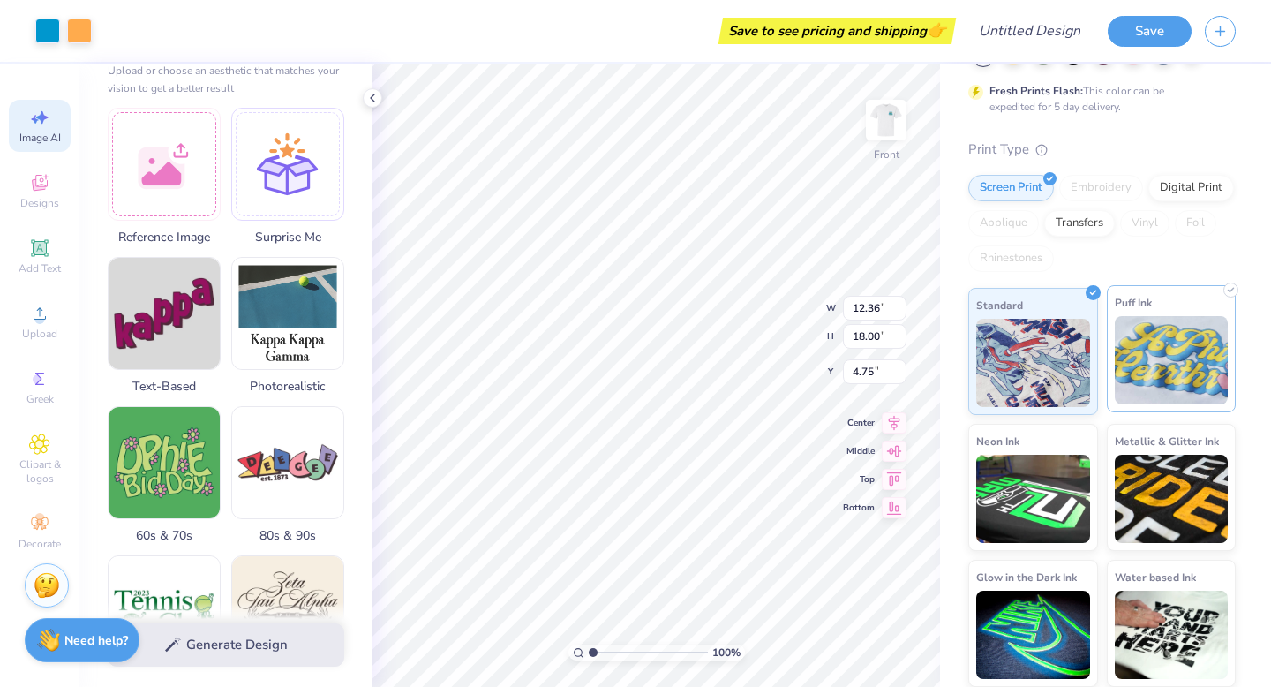
click at [1138, 338] on img at bounding box center [1172, 360] width 114 height 88
click at [1139, 338] on img at bounding box center [1172, 360] width 114 height 88
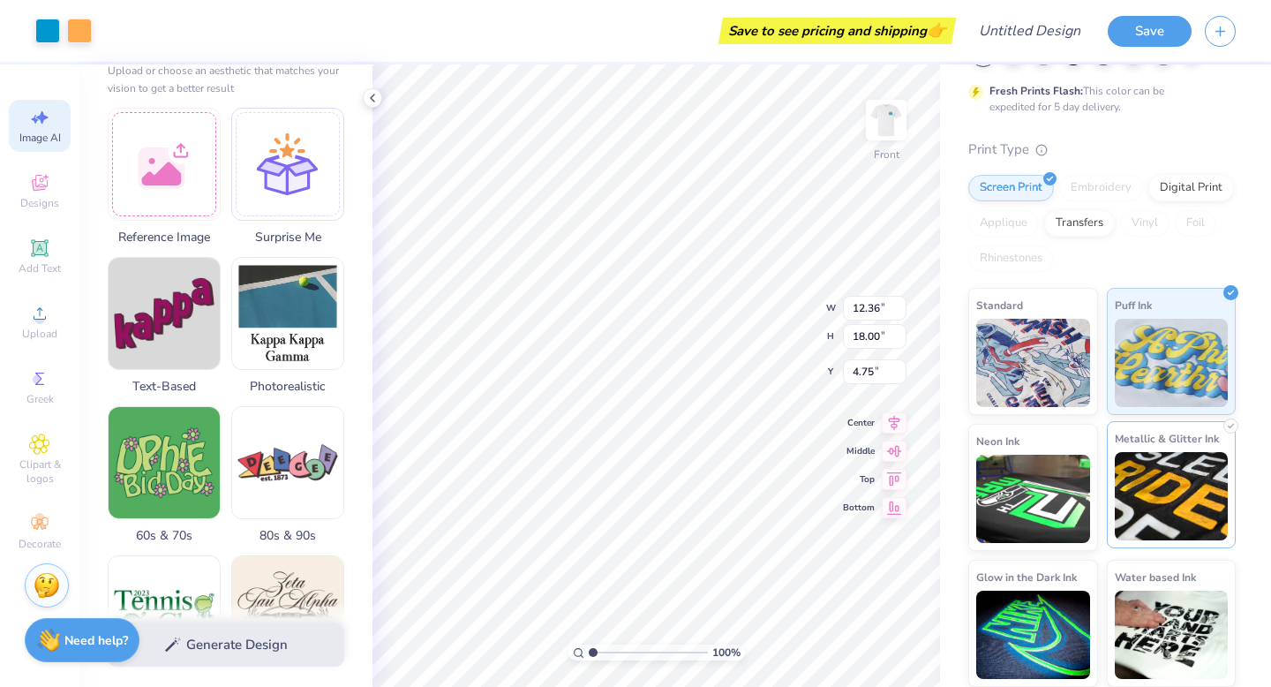
click at [1149, 454] on img at bounding box center [1172, 496] width 114 height 88
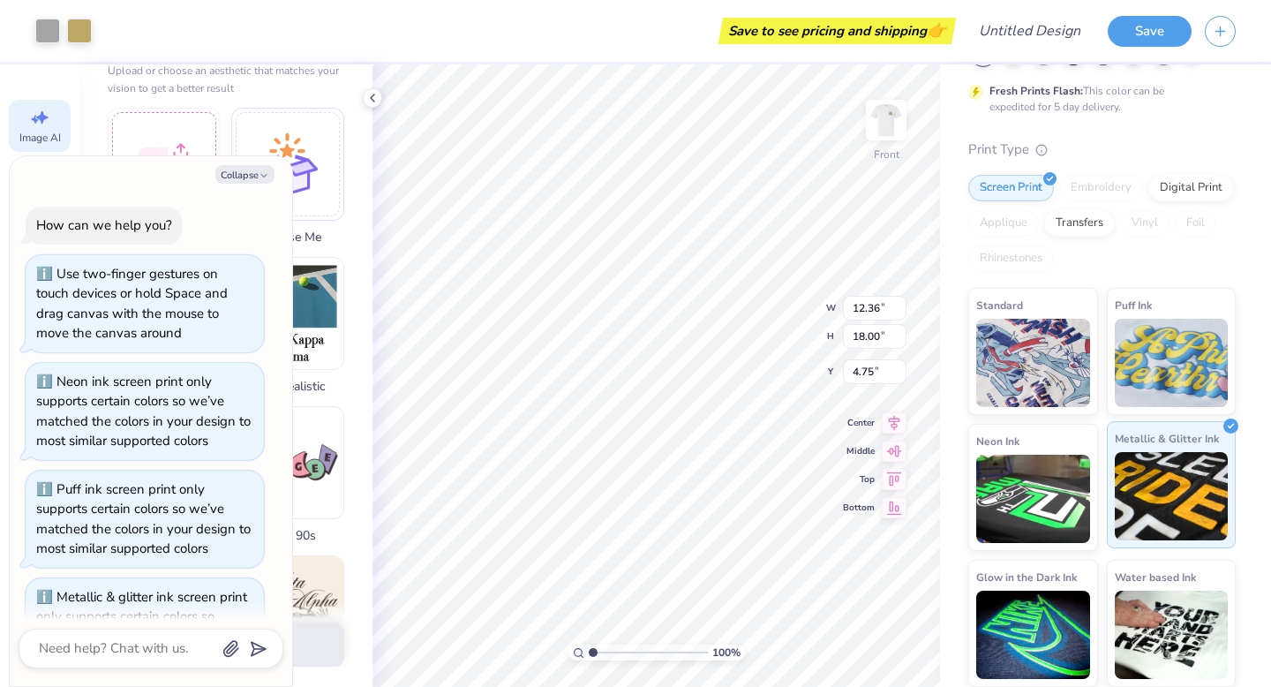
scroll to position [1461, 0]
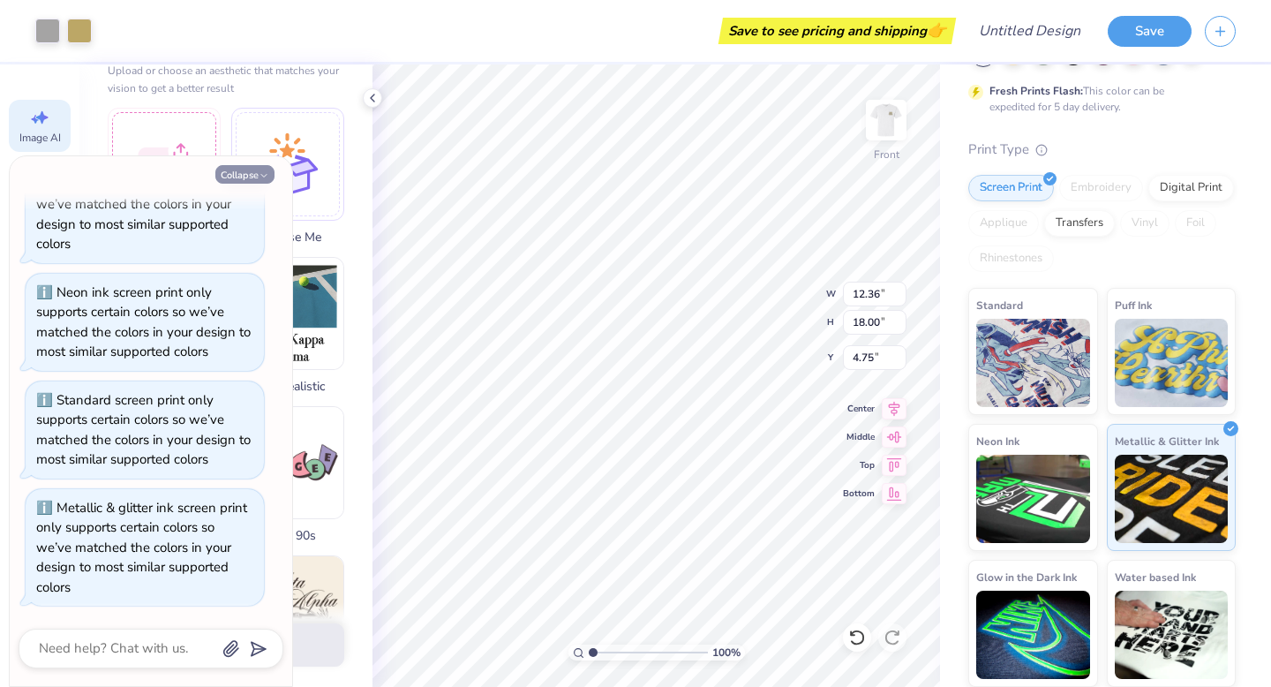
click at [235, 168] on button "Collapse" at bounding box center [244, 174] width 59 height 19
type textarea "x"
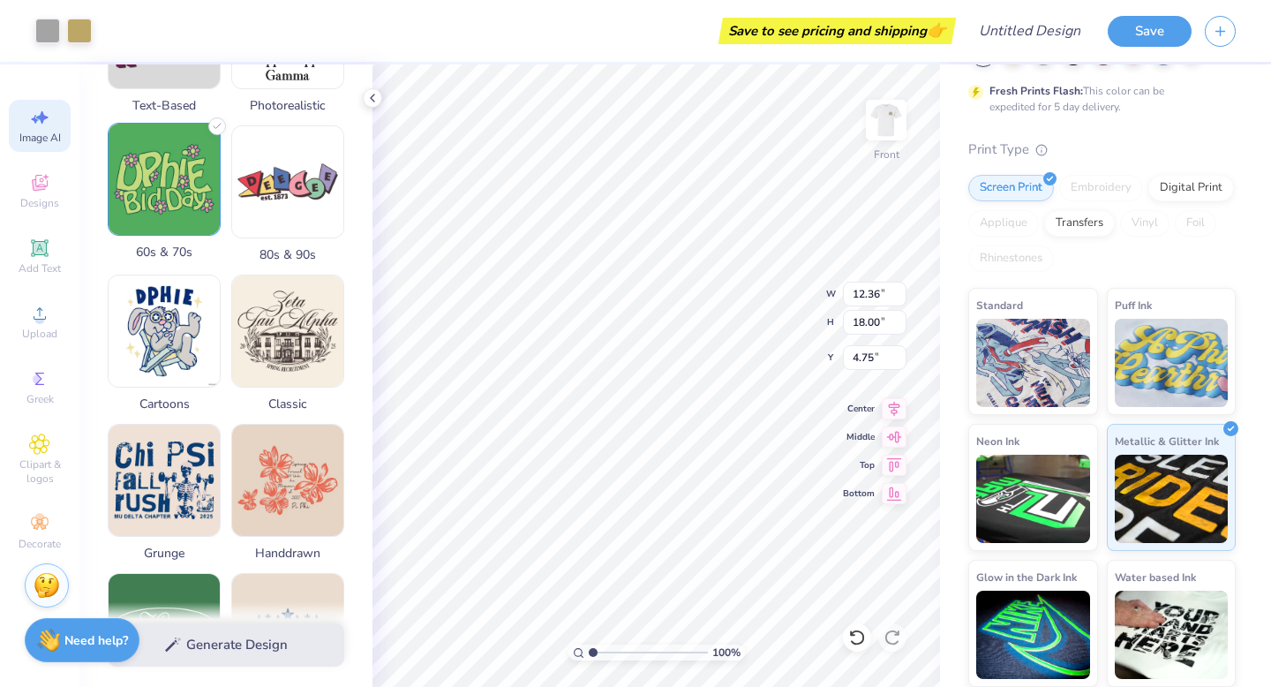
scroll to position [505, 0]
